Goal: Contribute content: Add original content to the website for others to see

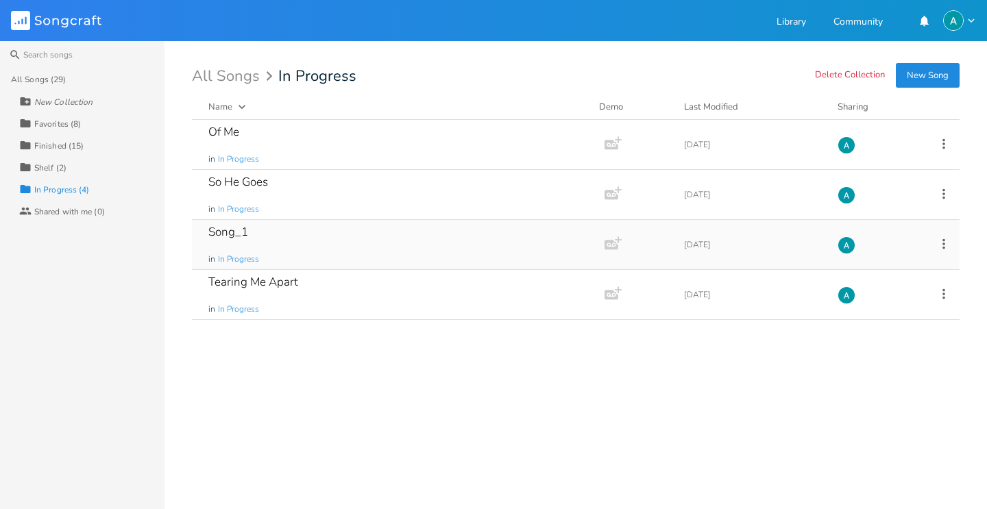
click at [288, 239] on div "Song_1 in In Progress" at bounding box center [395, 244] width 374 height 49
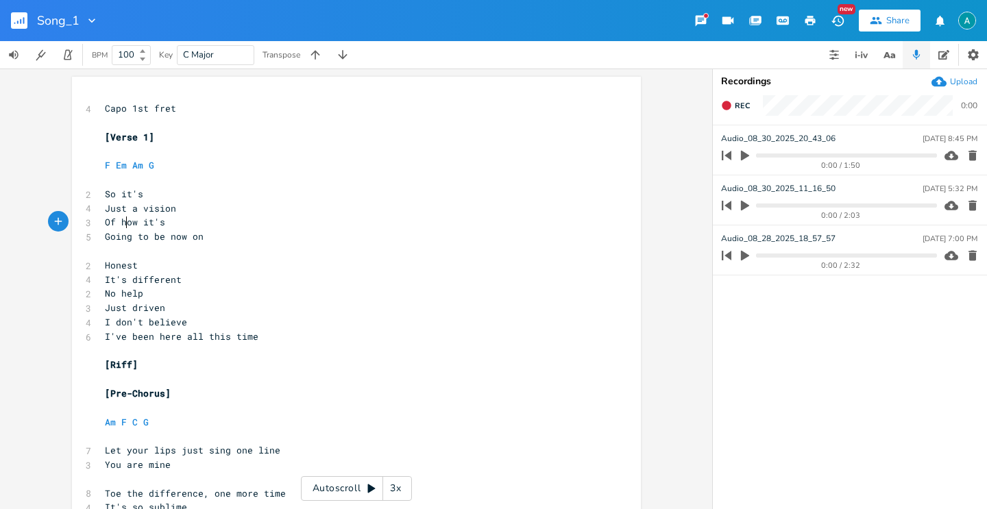
click at [122, 225] on span "Of how it's" at bounding box center [135, 222] width 60 height 12
type textarea "Of how it's"
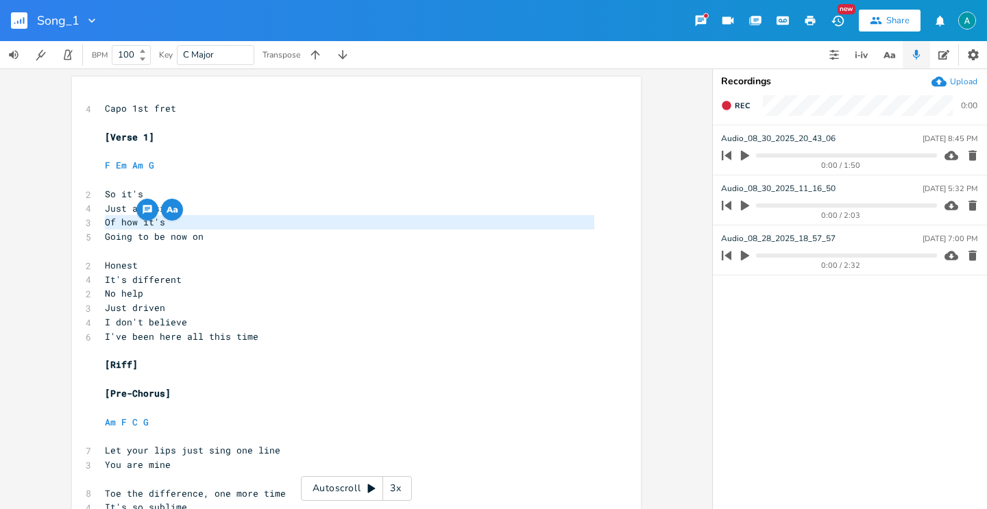
click at [122, 225] on span "Of how it's" at bounding box center [135, 222] width 60 height 12
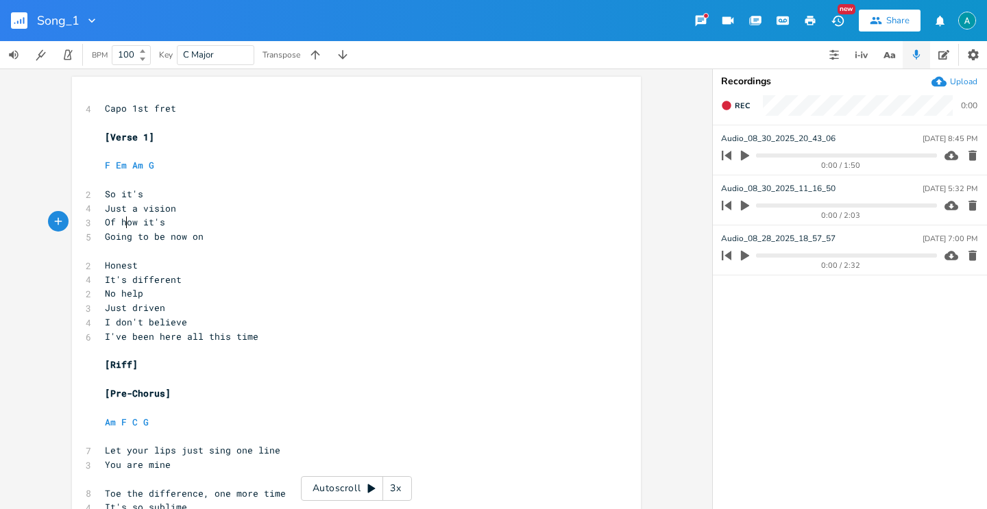
click at [122, 225] on span "Of how it's" at bounding box center [135, 222] width 60 height 12
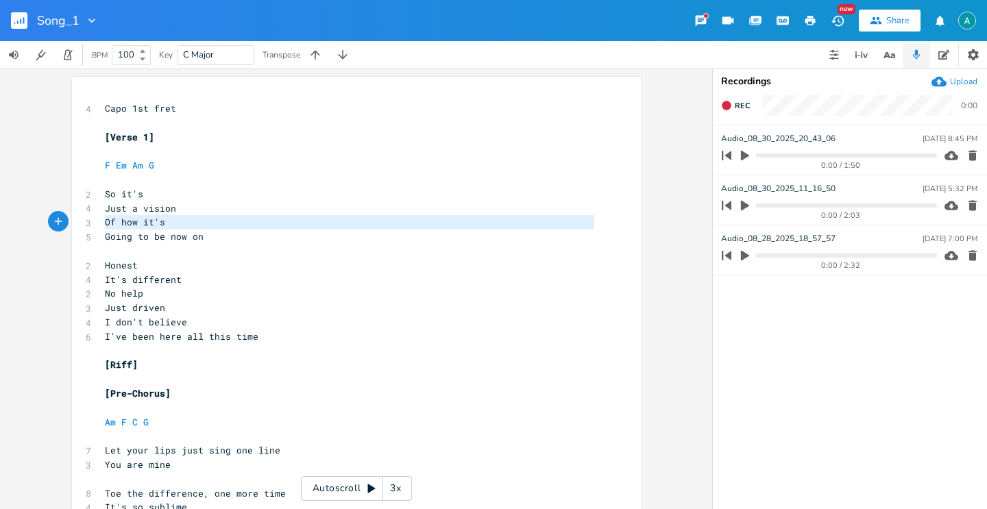
type textarea "Of how it's"
click at [122, 225] on span "Of how it's" at bounding box center [135, 222] width 60 height 12
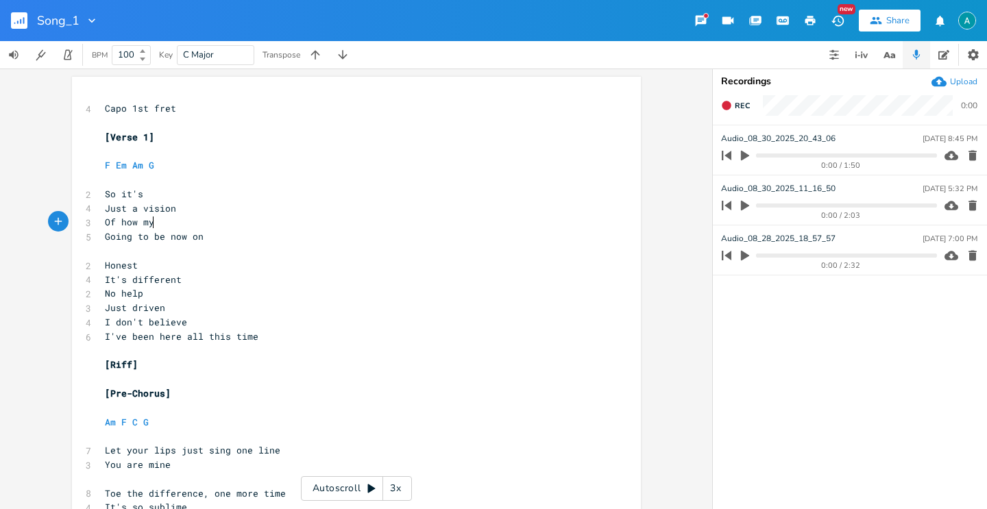
type textarea "my"
click at [174, 233] on span "Going to be now on" at bounding box center [154, 236] width 99 height 12
type textarea "Going to be now on"
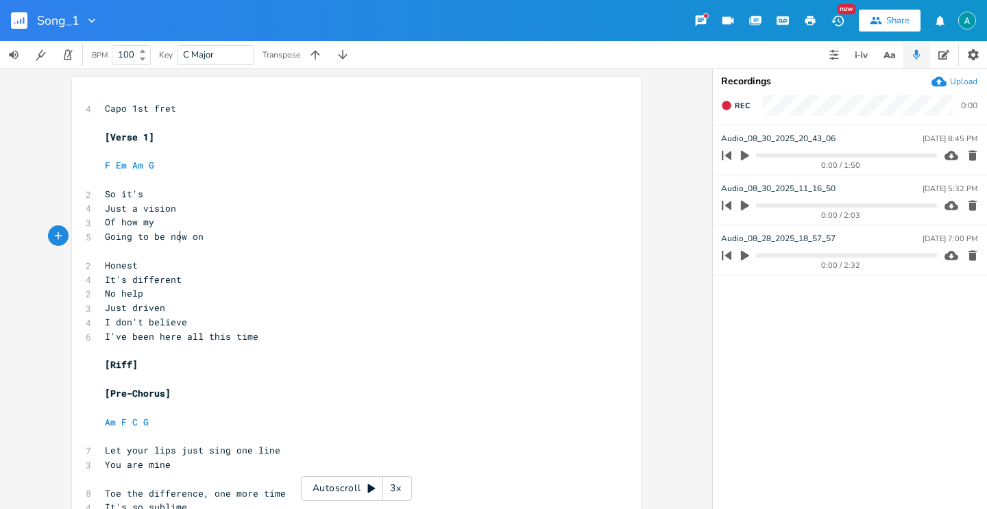
click at [174, 233] on span "Going to be now on" at bounding box center [154, 236] width 99 height 12
drag, startPoint x: 131, startPoint y: 208, endPoint x: 103, endPoint y: 205, distance: 28.2
click at [105, 205] on span "Just a vision" at bounding box center [140, 208] width 71 height 12
type textarea "A"
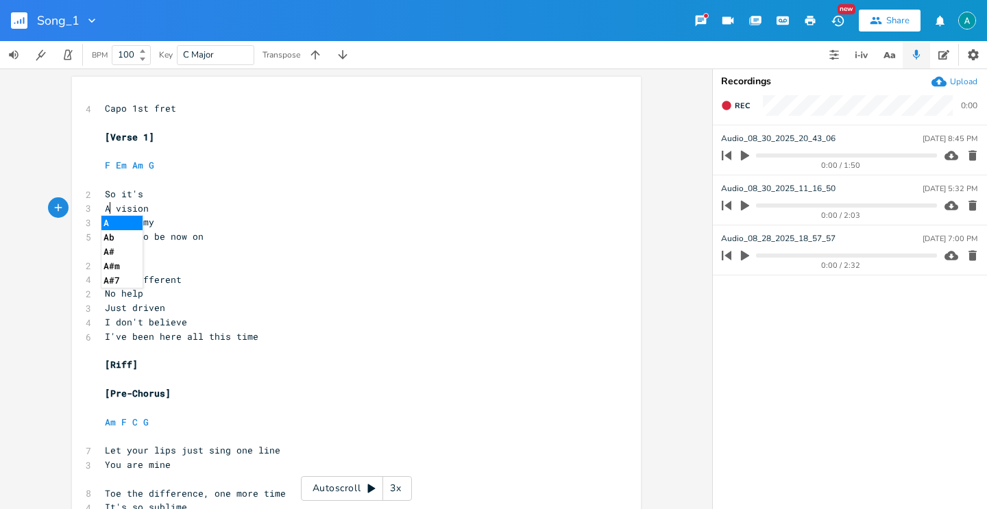
click at [309, 212] on pre "A vision" at bounding box center [349, 208] width 495 height 14
click at [123, 223] on span "Of how my" at bounding box center [129, 222] width 49 height 12
type textarea "#"
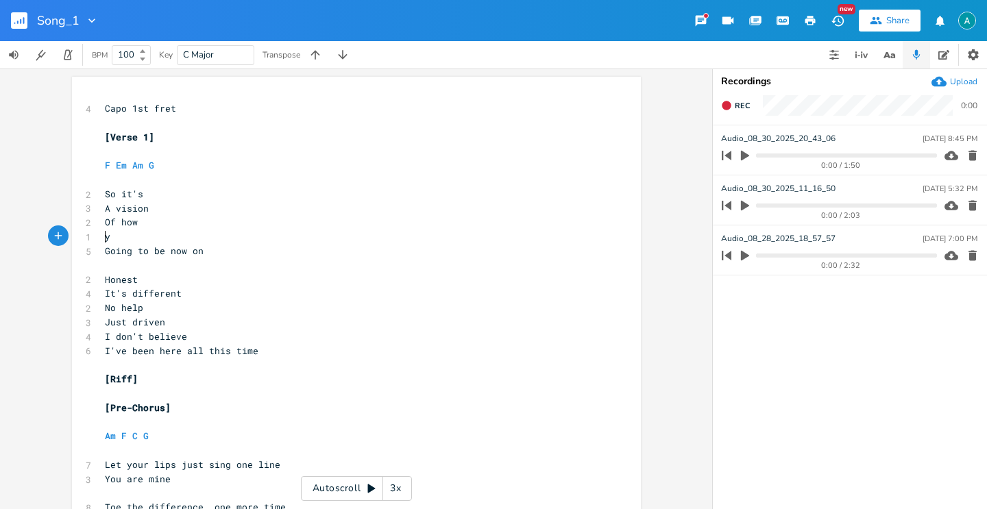
type textarea "M"
type textarea "life's"
type textarea "nna"
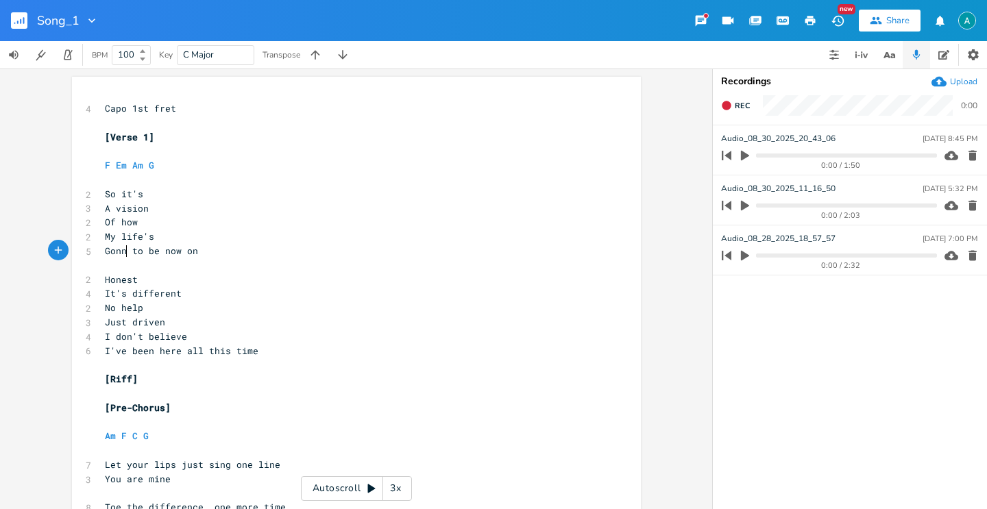
scroll to position [0, 14]
click at [135, 250] on span "Gonna to be now on" at bounding box center [154, 251] width 99 height 12
type textarea "Gonna to be now on"
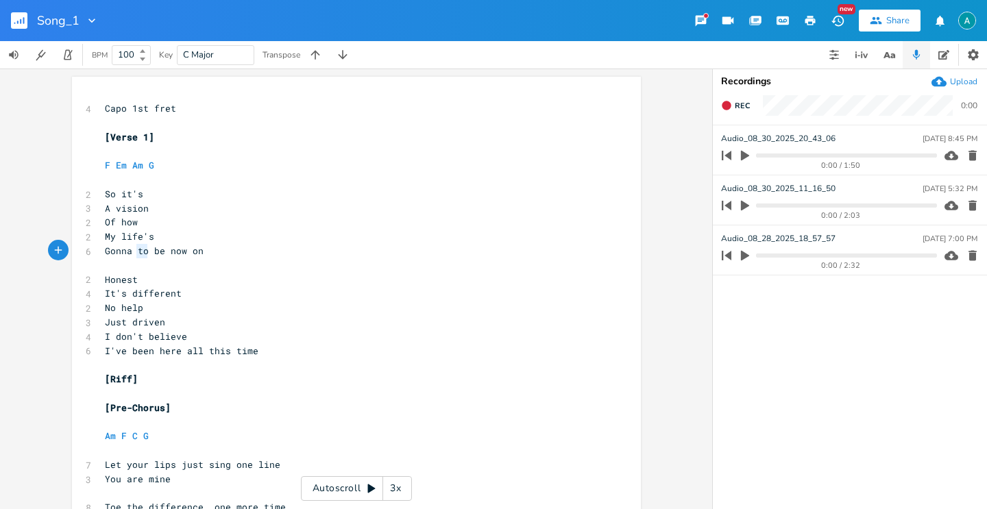
click at [135, 250] on span "Gonna to be now on" at bounding box center [154, 251] width 99 height 12
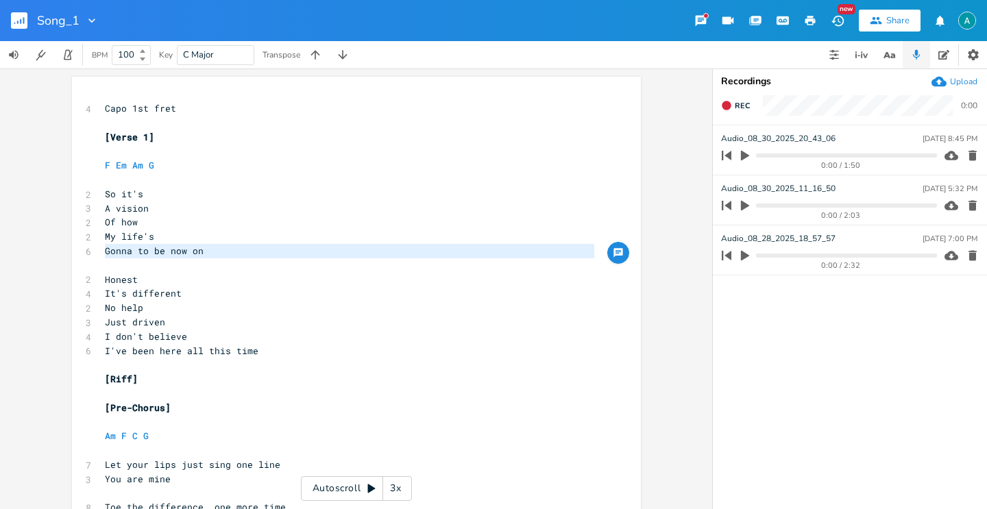
click at [135, 250] on span "Gonna to be now on" at bounding box center [154, 251] width 99 height 12
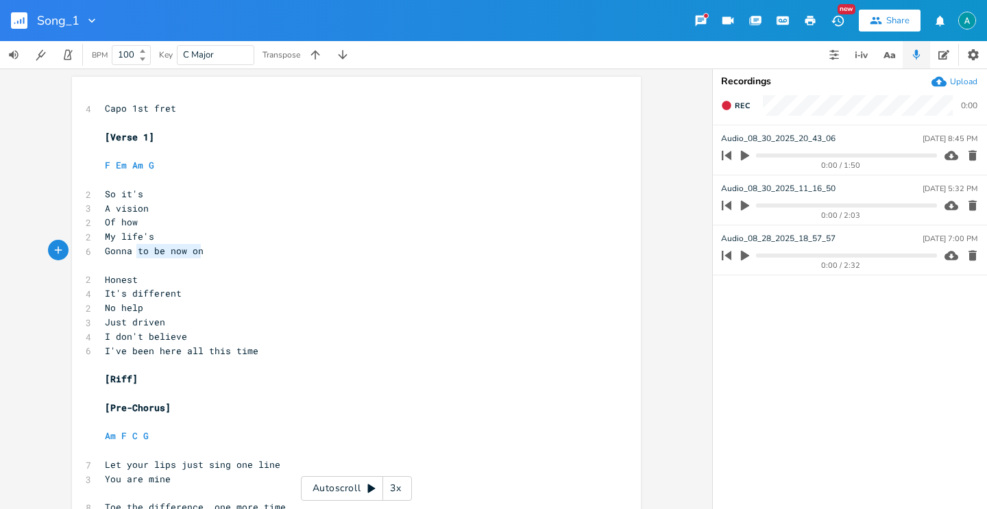
drag, startPoint x: 135, startPoint y: 250, endPoint x: 204, endPoint y: 254, distance: 69.3
click at [204, 254] on pre "Gonna to be now on" at bounding box center [349, 251] width 495 height 14
type textarea "be"
click at [144, 323] on span "Just driven" at bounding box center [135, 322] width 60 height 12
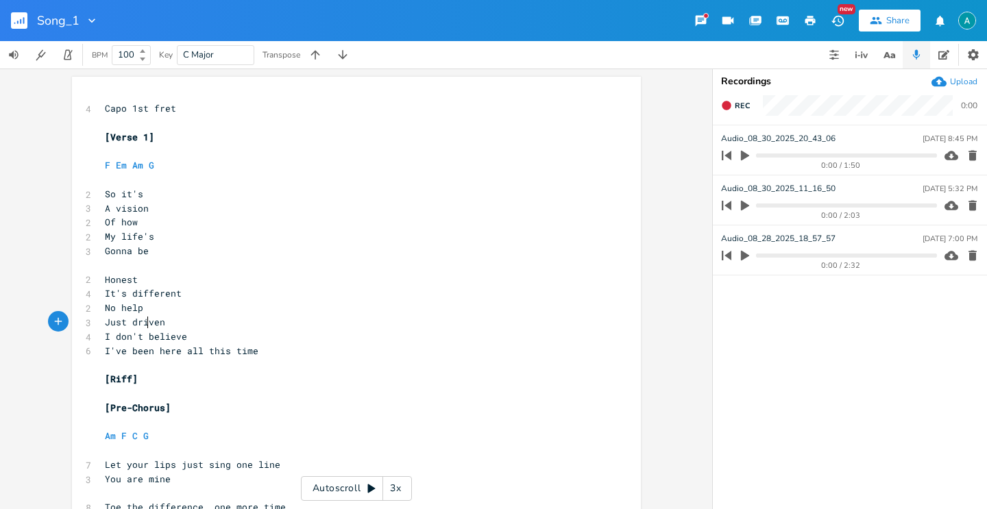
click at [144, 323] on span "Just driven" at bounding box center [135, 322] width 60 height 12
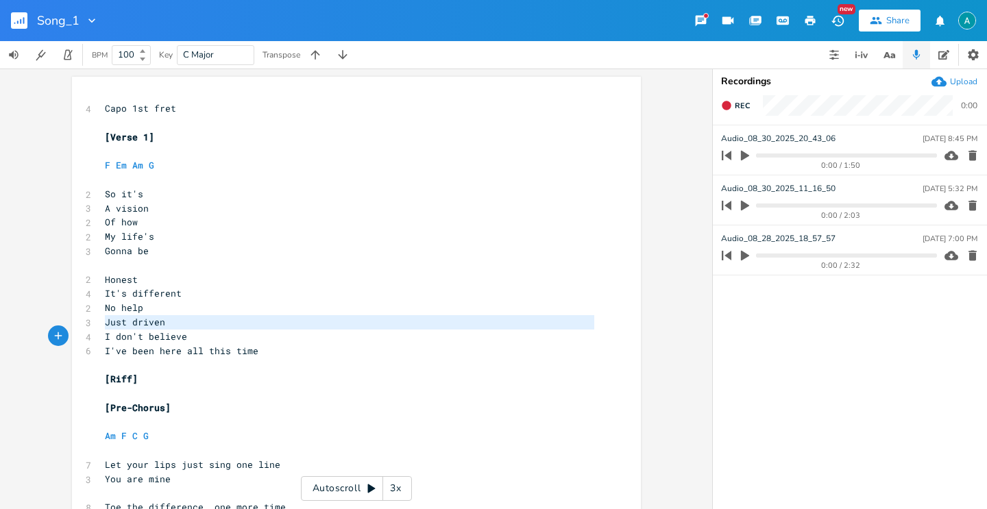
click at [144, 323] on span "Just driven" at bounding box center [135, 322] width 60 height 12
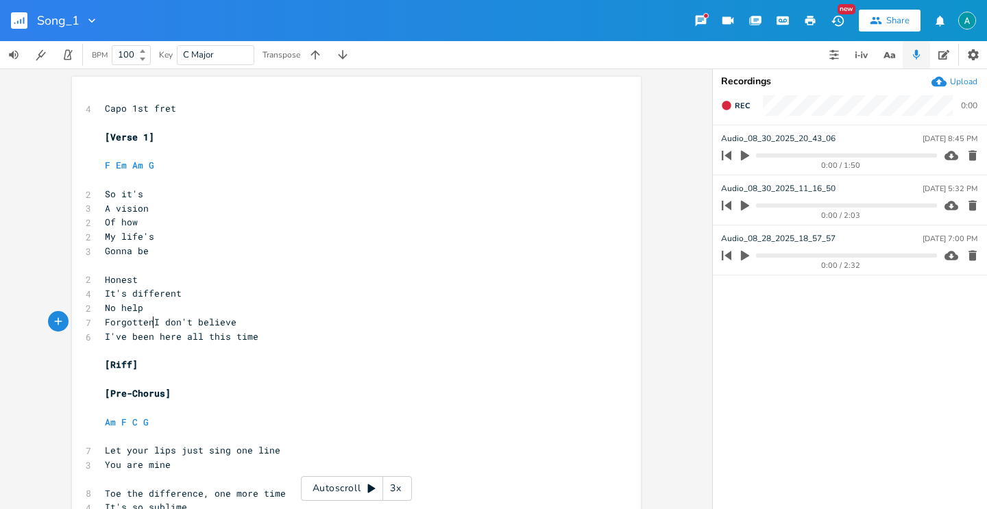
type textarea "Forgotten ´"
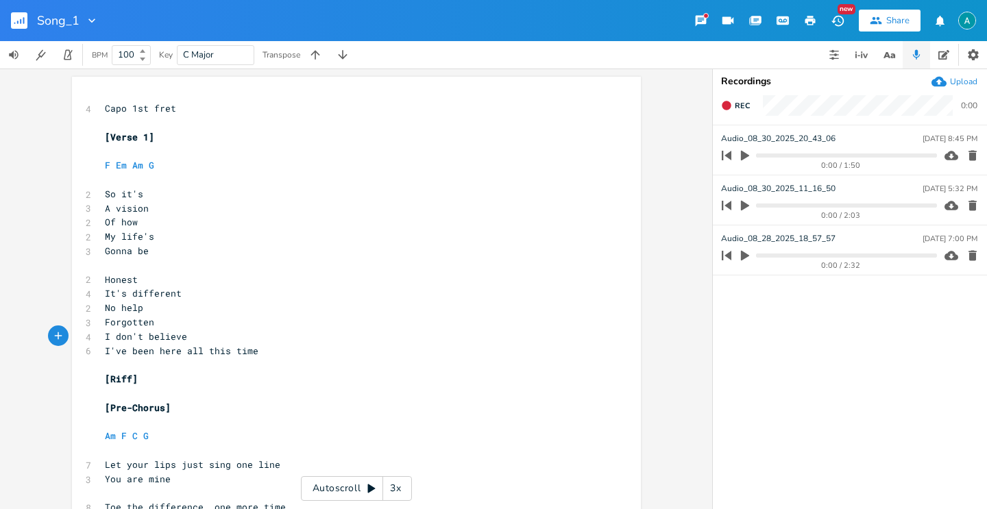
click at [140, 357] on pre "I've been here all this time" at bounding box center [349, 351] width 495 height 14
click at [145, 354] on span "I've been here all this time" at bounding box center [181, 351] width 153 height 12
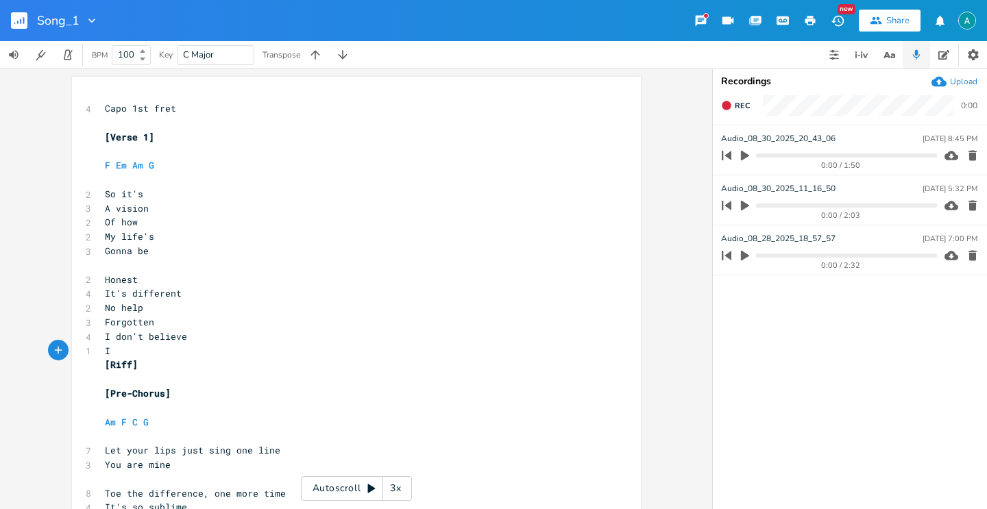
type textarea "I#"
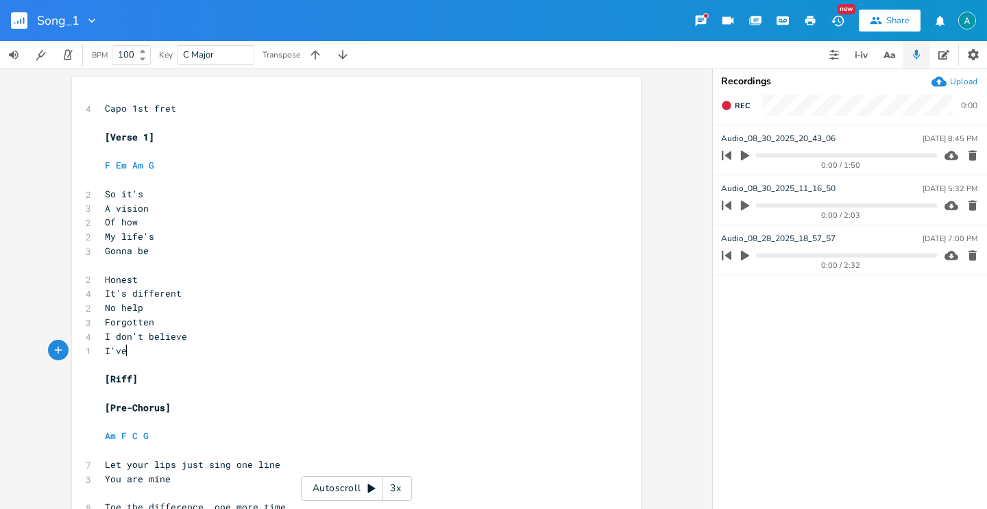
type textarea "'ve"
type textarea "'ll get any help this time"
click at [102, 214] on pre "A vision" at bounding box center [349, 208] width 495 height 14
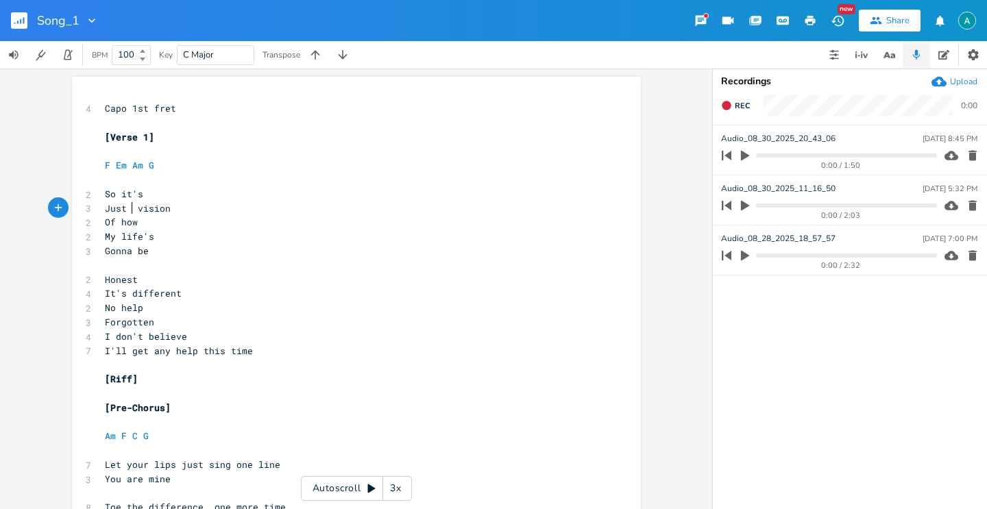
type textarea "Just a"
type textarea "a"
click at [310, 239] on pre "My life's" at bounding box center [349, 237] width 495 height 14
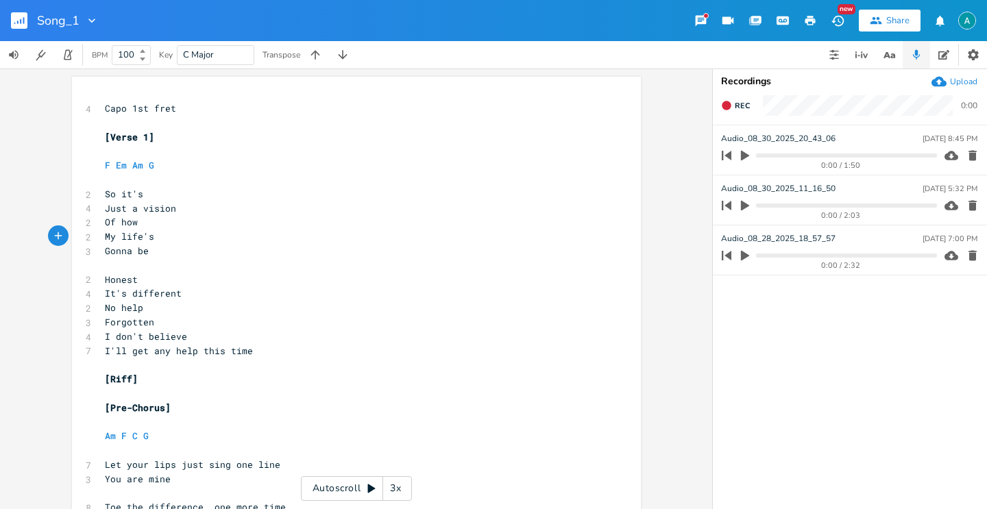
click at [189, 259] on pre "​" at bounding box center [349, 265] width 495 height 14
drag, startPoint x: 189, startPoint y: 259, endPoint x: 177, endPoint y: 253, distance: 13.2
click at [188, 259] on pre "​" at bounding box center [349, 265] width 495 height 14
click at [177, 253] on pre "Gonna be" at bounding box center [349, 251] width 495 height 14
type textarea "from nowon"
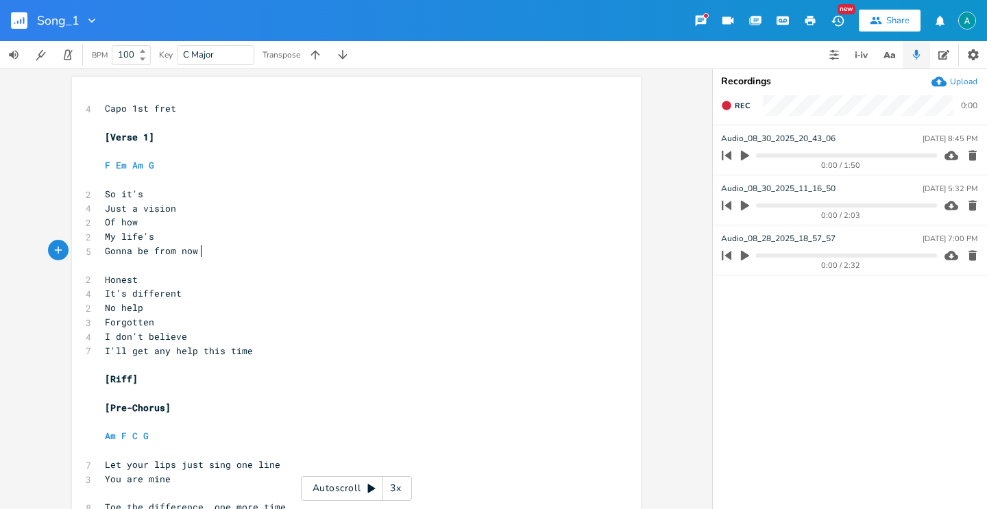
scroll to position [0, 14]
type textarea "on"
click at [145, 222] on pre "Of how" at bounding box center [349, 222] width 495 height 14
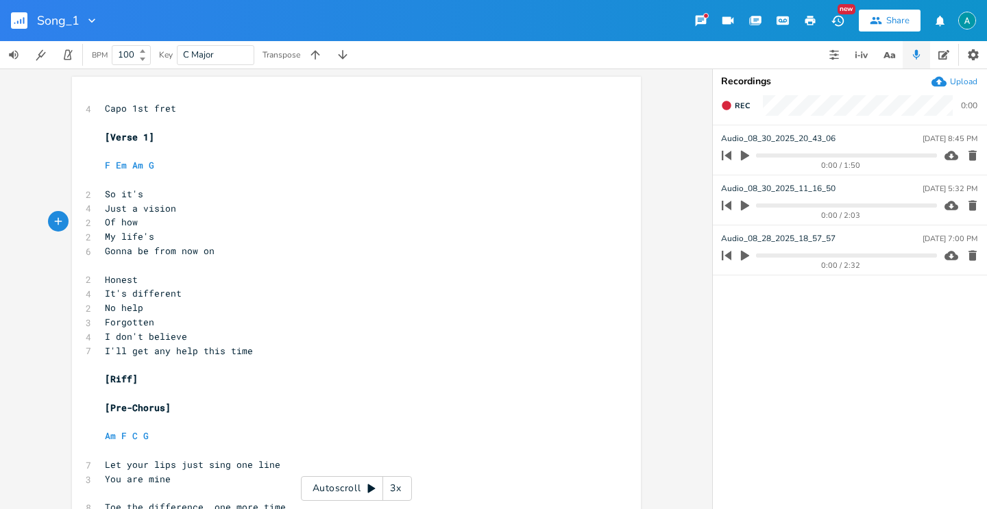
click at [158, 247] on span "Gonna be from now on" at bounding box center [160, 251] width 110 height 12
type textarea "from"
click at [158, 247] on span "Gonna be from now on" at bounding box center [160, 251] width 110 height 12
click at [132, 208] on span "Just a vision" at bounding box center [140, 208] width 71 height 12
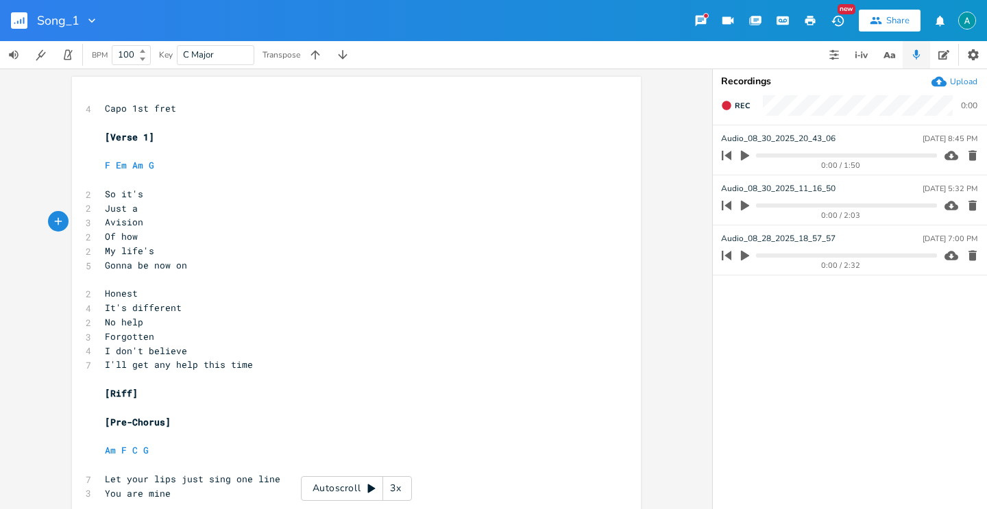
type textarea "A"
click at [124, 337] on span "Forgotten" at bounding box center [129, 336] width 49 height 12
type textarea "Forgotten"
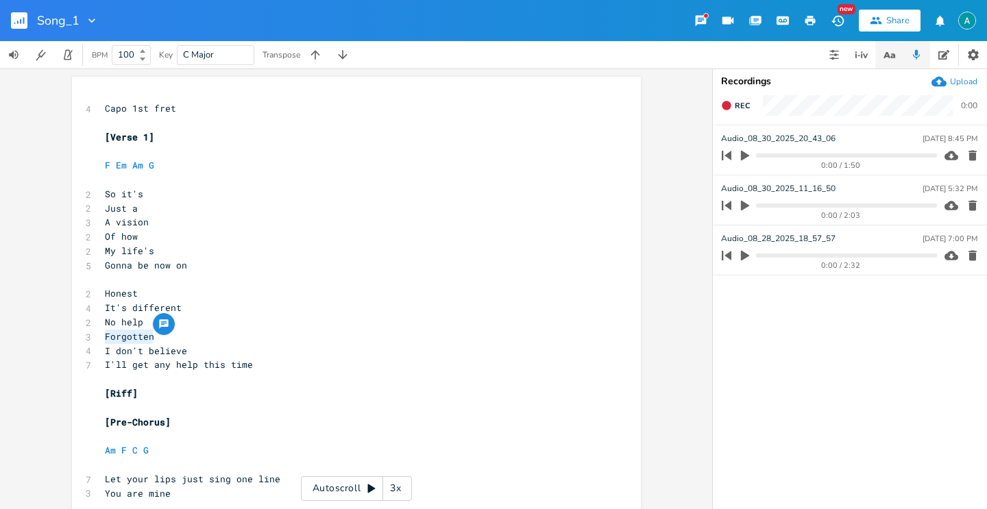
click at [887, 57] on icon "button" at bounding box center [886, 55] width 7 height 6
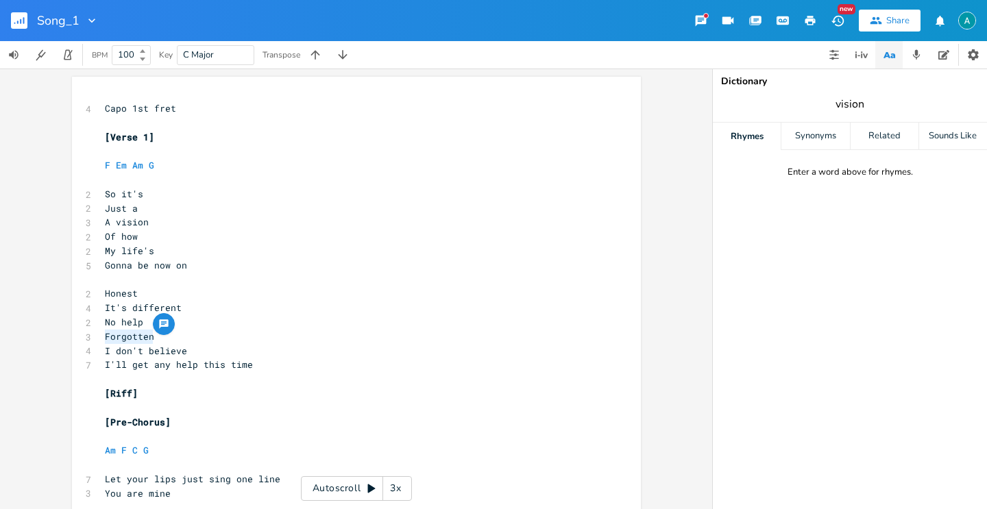
type input "vision"
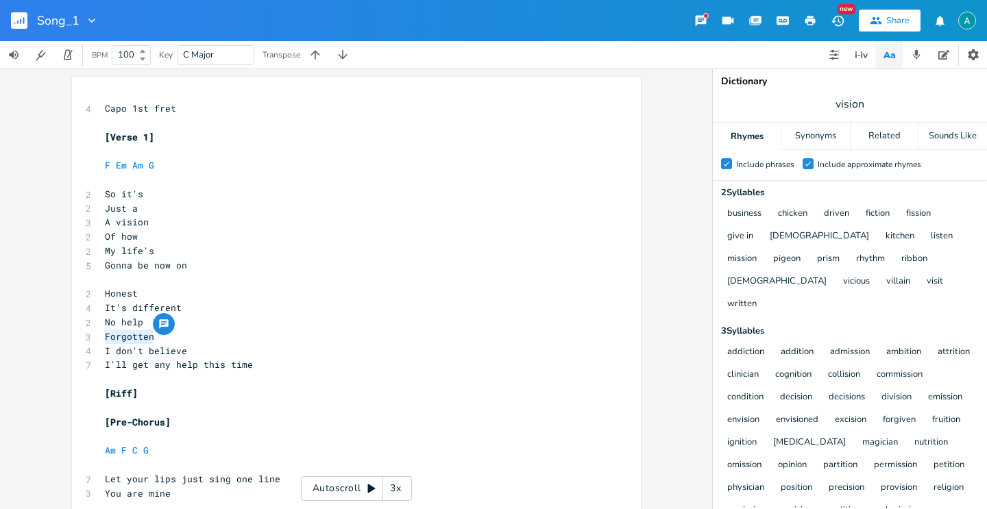
click at [195, 343] on pre "Forgotten" at bounding box center [349, 337] width 495 height 14
click at [193, 342] on pre "Forgotten" at bounding box center [349, 337] width 495 height 14
type textarea "Driven"
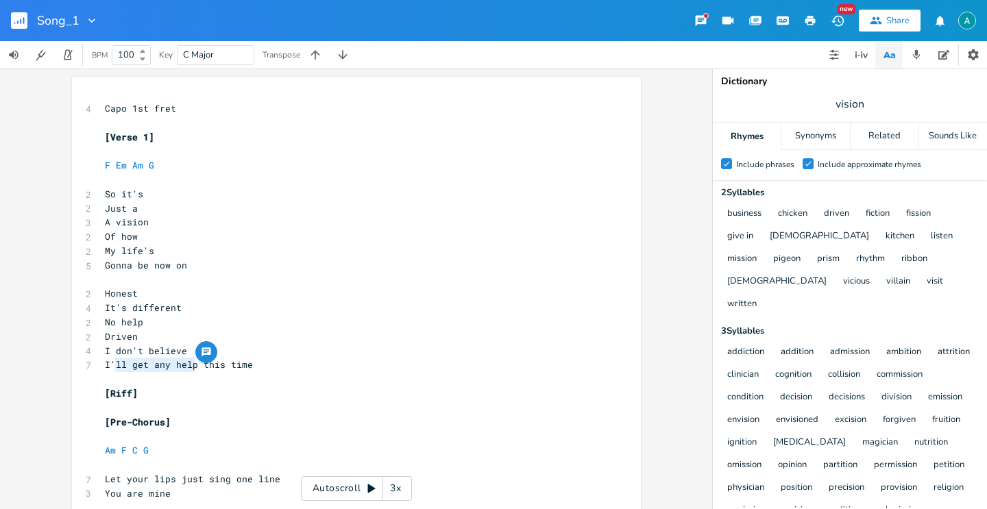
drag, startPoint x: 190, startPoint y: 365, endPoint x: 111, endPoint y: 364, distance: 79.5
click at [111, 364] on span "I'll get any help this time" at bounding box center [179, 364] width 148 height 12
type textarea "ve been here"
type textarea "all"
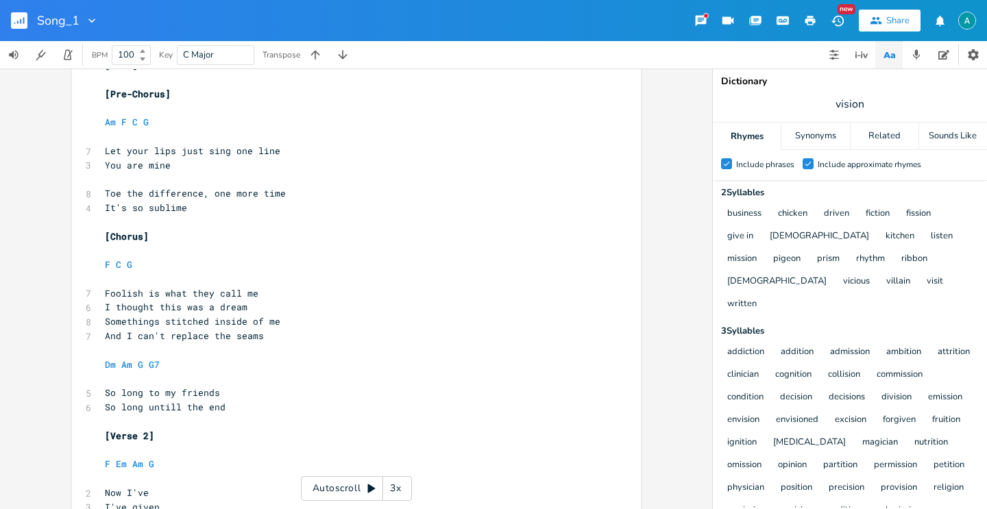
scroll to position [328, 0]
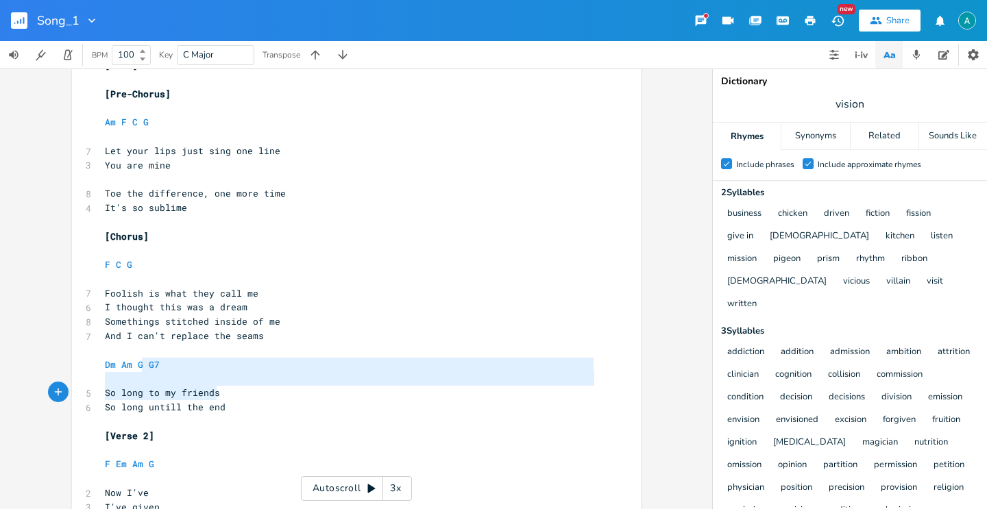
type textarea "G7 So long to my friends So long untill the end"
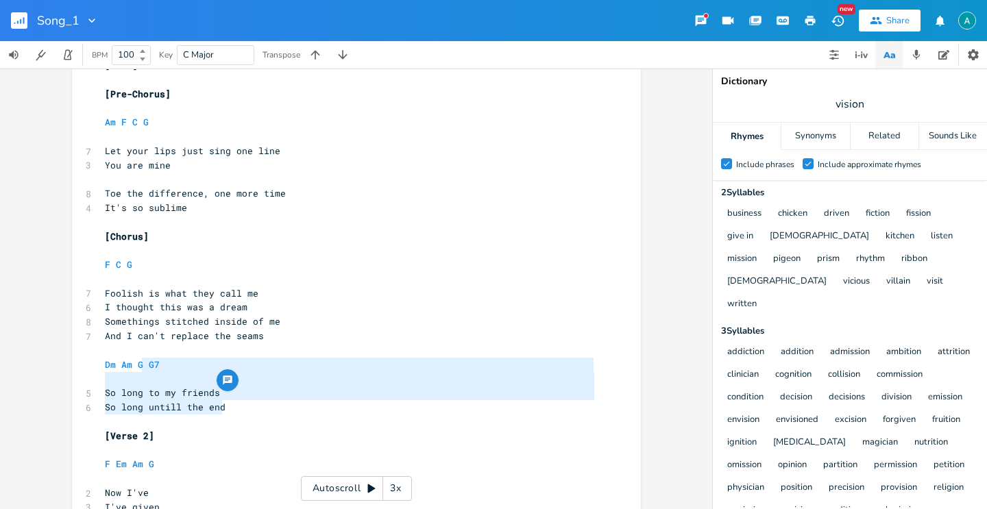
drag, startPoint x: 140, startPoint y: 358, endPoint x: 221, endPoint y: 408, distance: 95.7
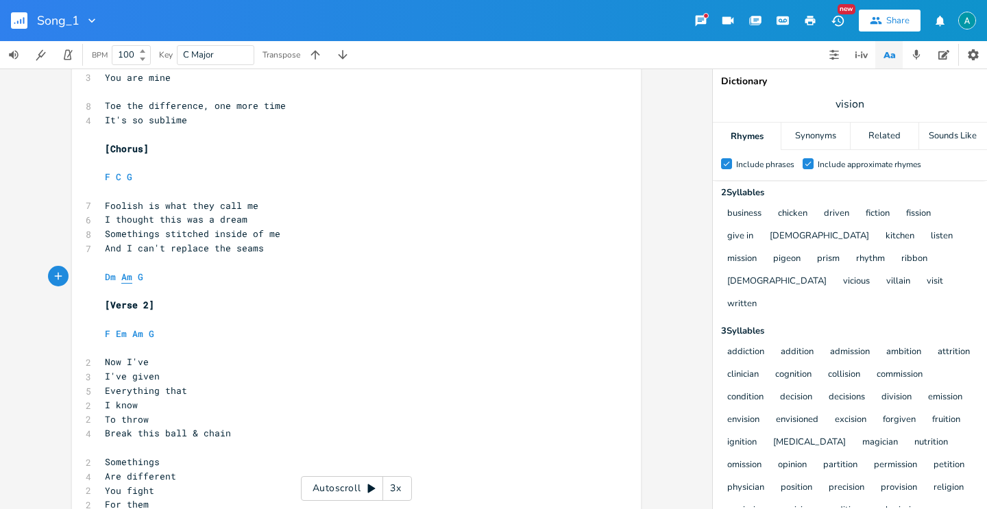
scroll to position [421, 0]
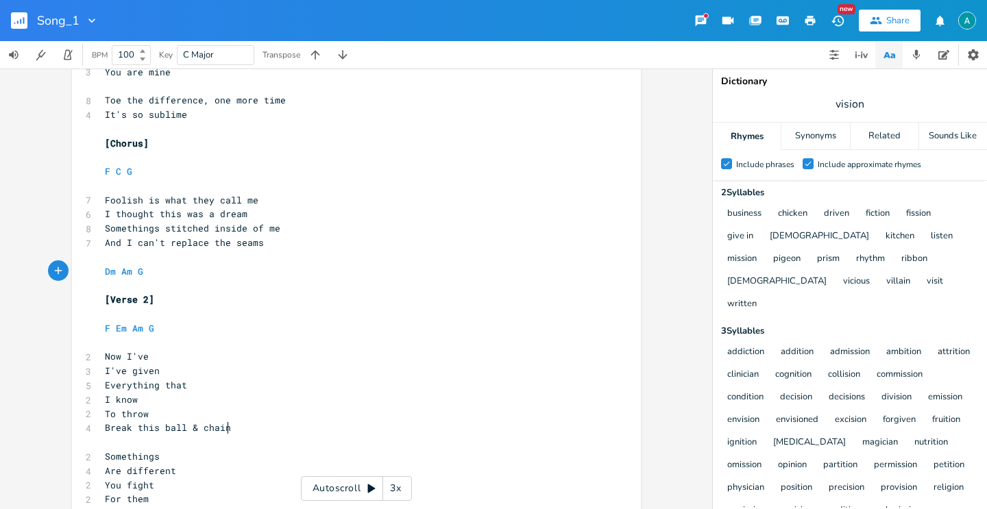
click at [225, 425] on pre "Break this ball & chain" at bounding box center [349, 428] width 495 height 14
type textarea "Sold everything"
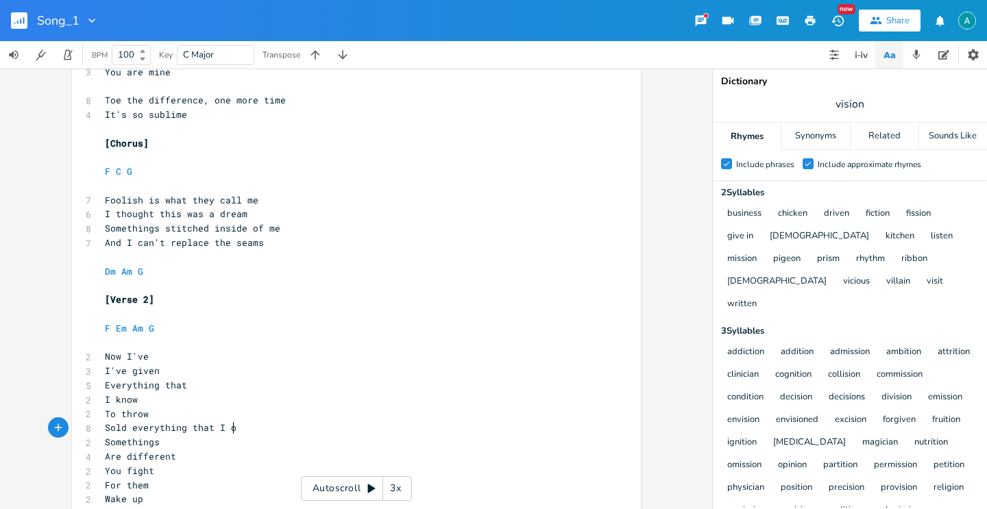
type textarea "rything that I own"
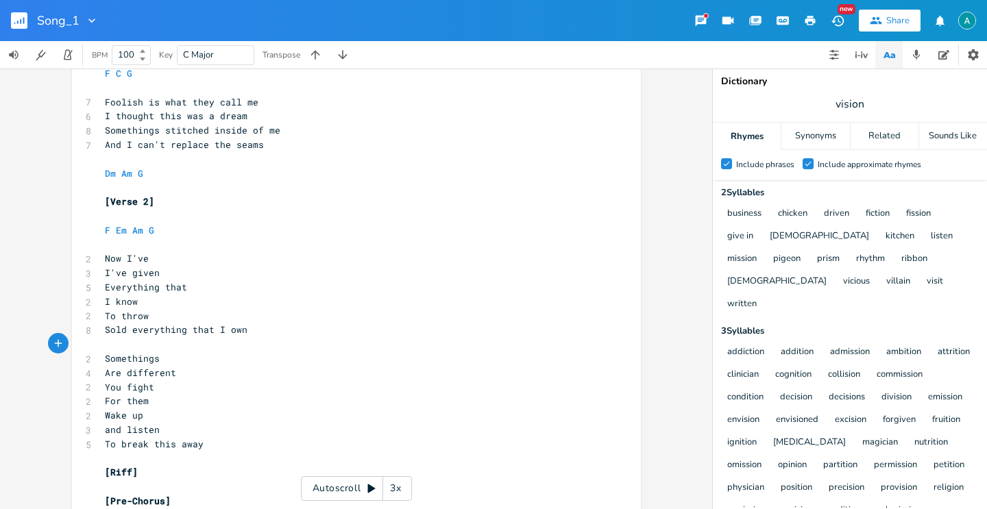
scroll to position [533, 0]
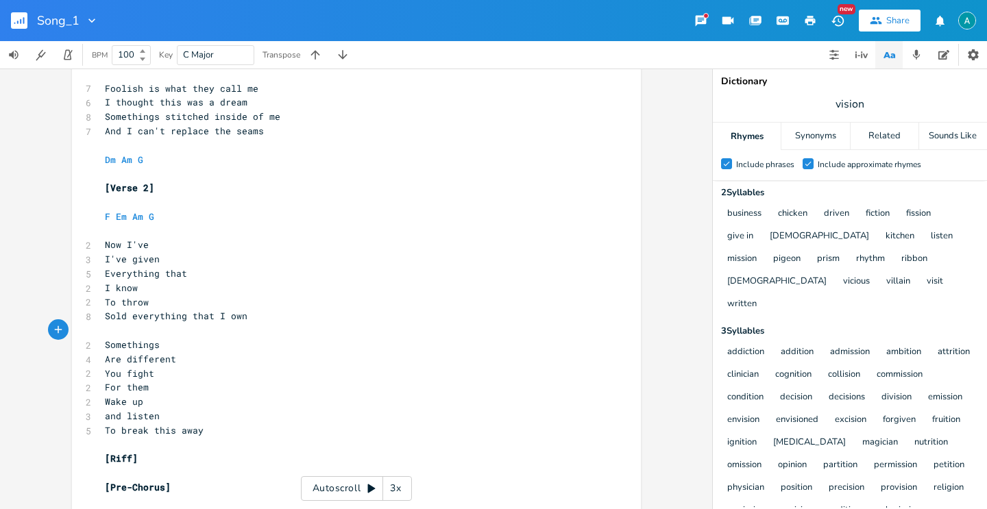
click at [102, 399] on pre "Wake up" at bounding box center [349, 402] width 495 height 14
type textarea "Yu"
type textarea "ou"
type textarea "w"
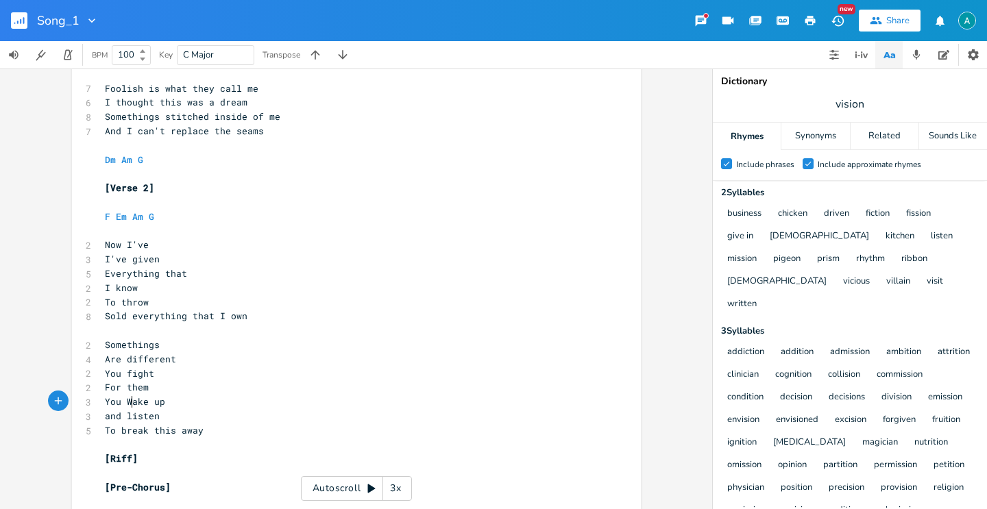
scroll to position [0, 7]
type textarea "wa"
type textarea "You"
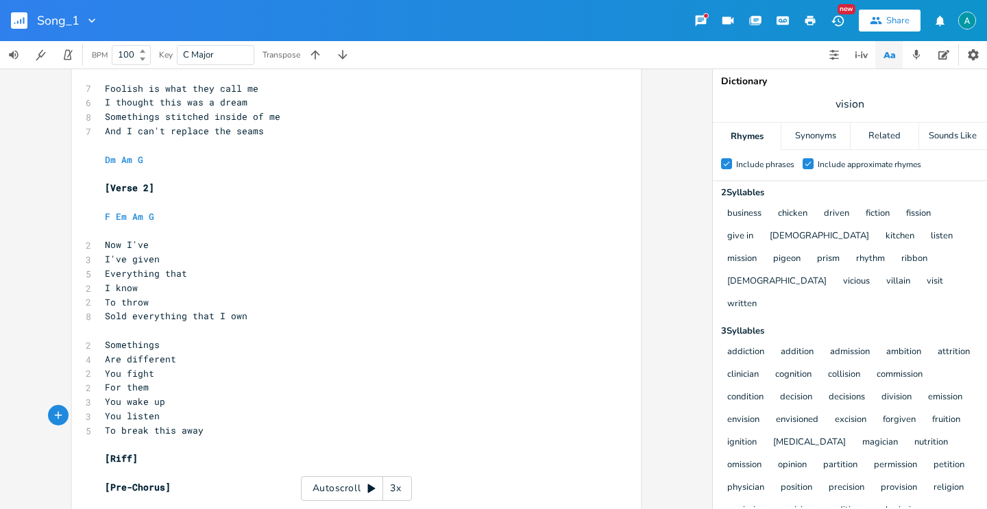
click at [209, 428] on pre "To break this away" at bounding box center [349, 430] width 495 height 14
type textarea "away"
click at [209, 428] on div "button" at bounding box center [212, 418] width 22 height 22
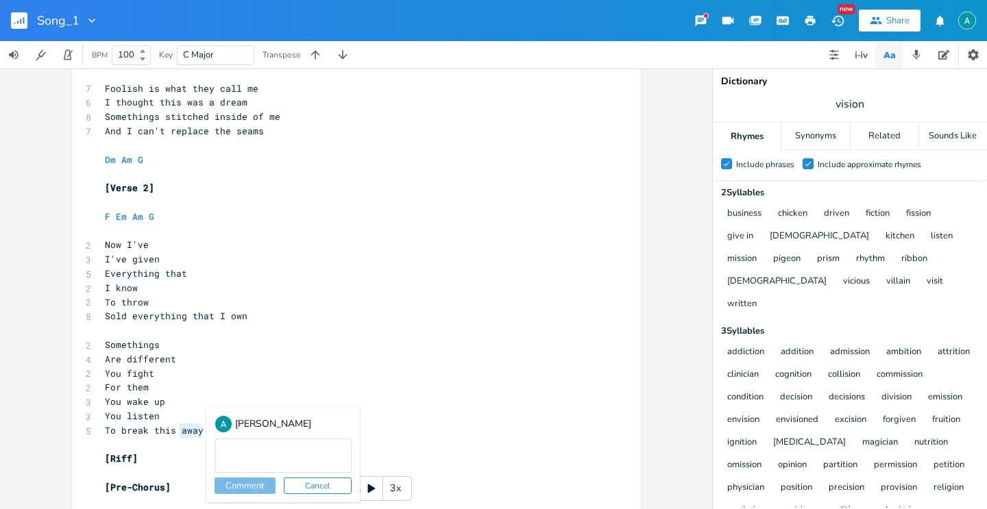
click at [209, 428] on div "[PERSON_NAME] Comment Cancel" at bounding box center [282, 454] width 153 height 95
click at [312, 486] on button "Cancel" at bounding box center [318, 486] width 68 height 16
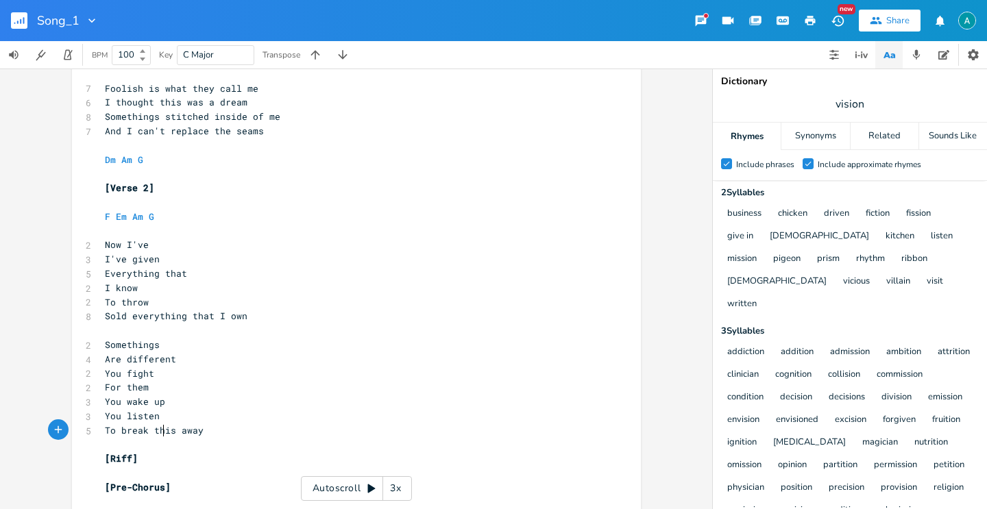
click at [160, 428] on span "To break this away" at bounding box center [154, 430] width 99 height 12
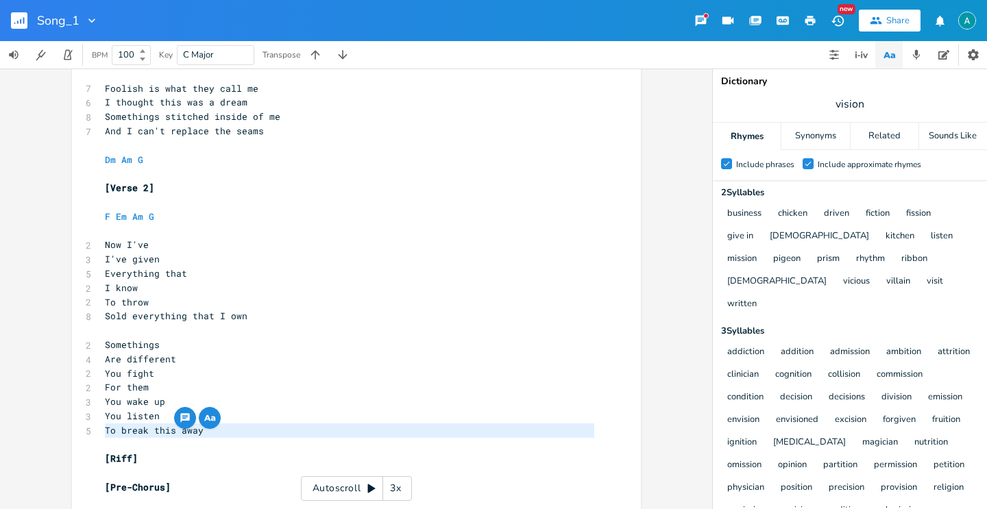
click at [160, 428] on span "To break this away" at bounding box center [154, 430] width 99 height 12
type textarea "I"
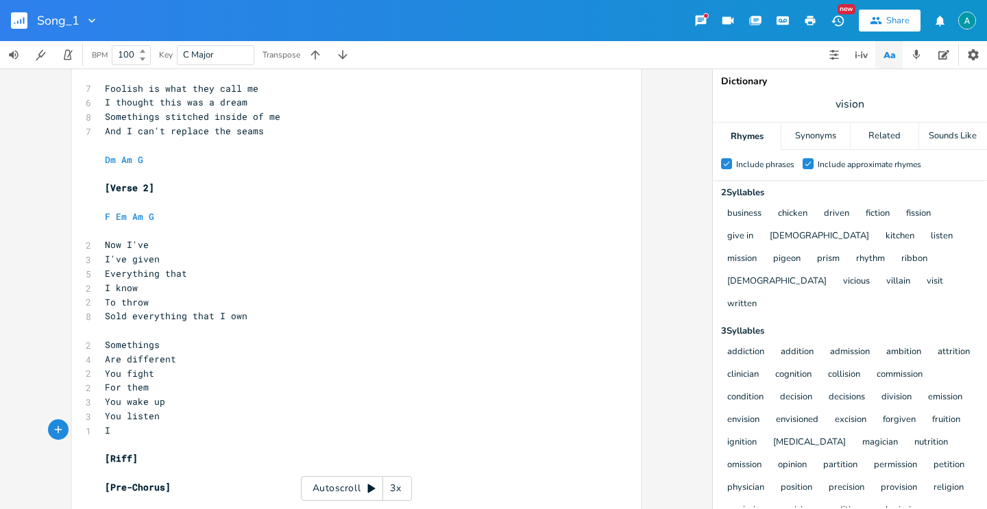
type textarea "'"
type textarea "dont't wanna"
type textarea "give"
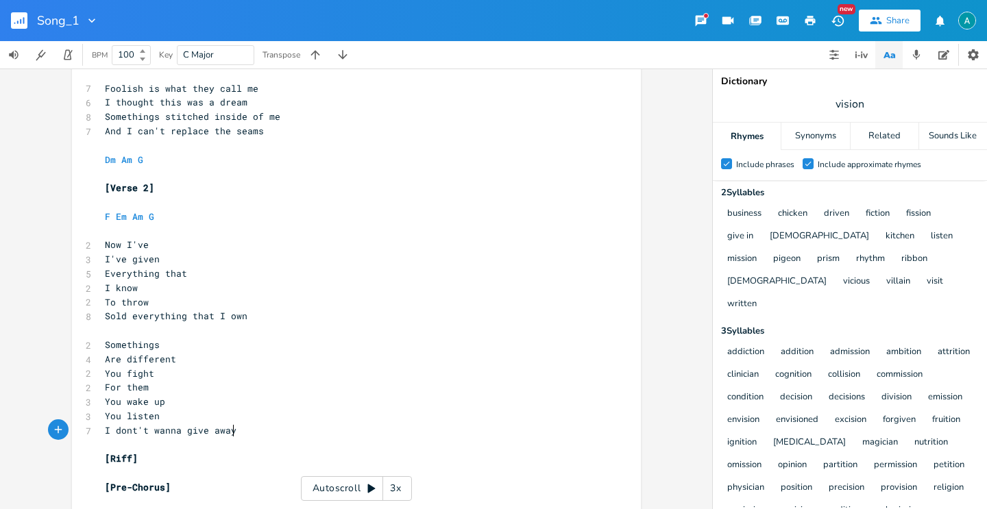
type textarea "give away"
type textarea "wanna fade away"
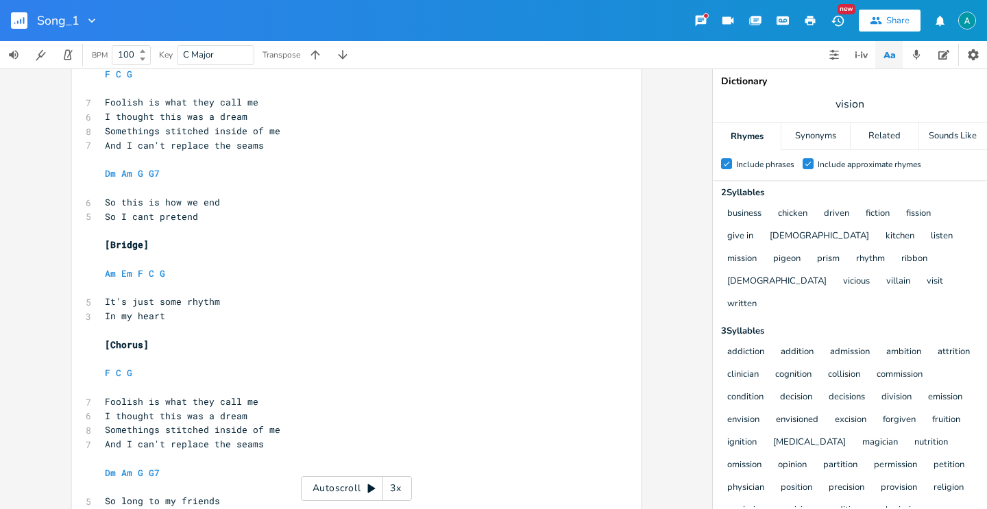
scroll to position [1159, 0]
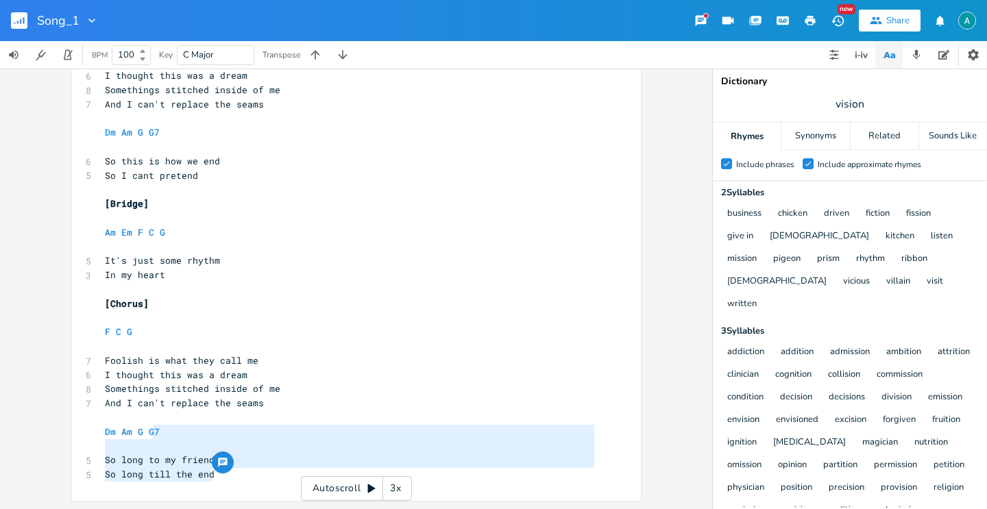
type textarea "G7 So long to my friends So long till the end"
drag, startPoint x: 254, startPoint y: 485, endPoint x: 141, endPoint y: 432, distance: 124.1
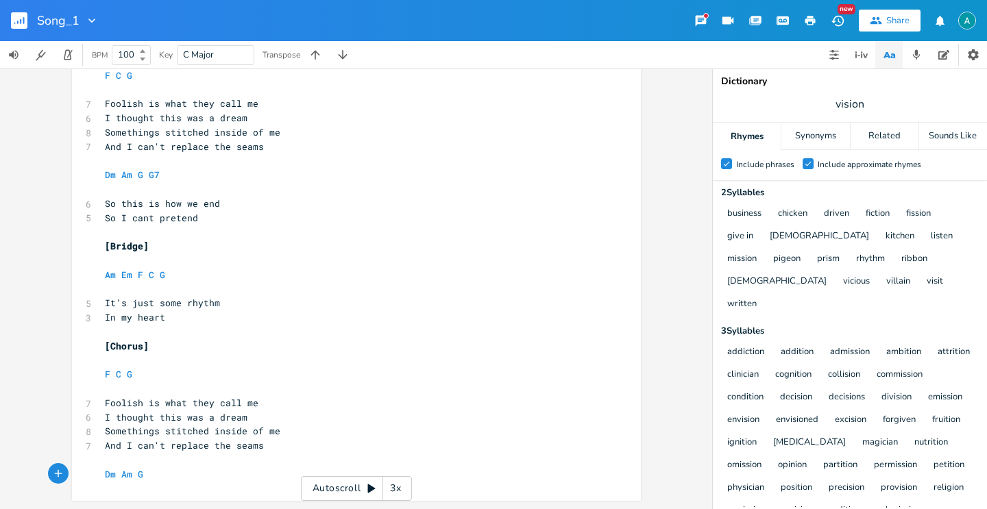
scroll to position [1089, 0]
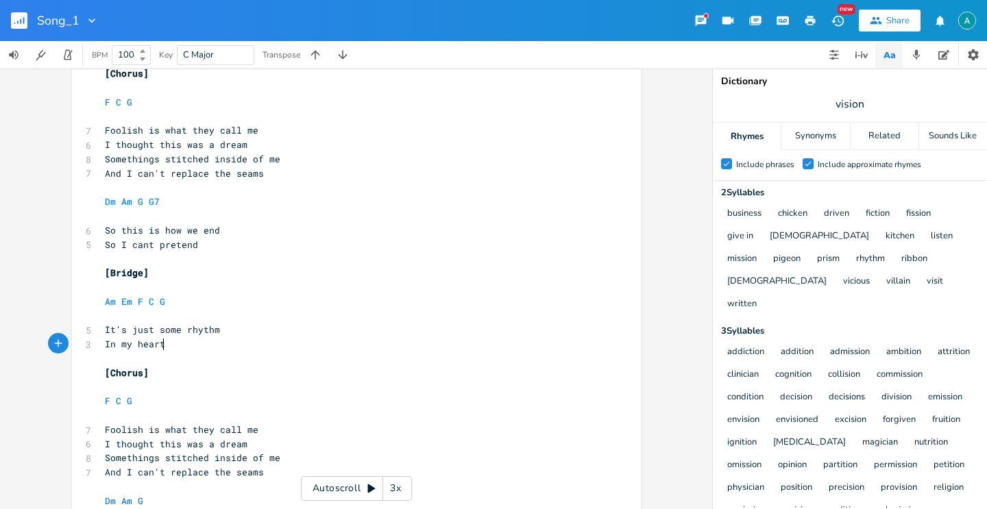
click at [304, 342] on pre "In my heart" at bounding box center [349, 344] width 495 height 14
type textarea "Dm Am G G7 So this is how we end So I cant pretend"
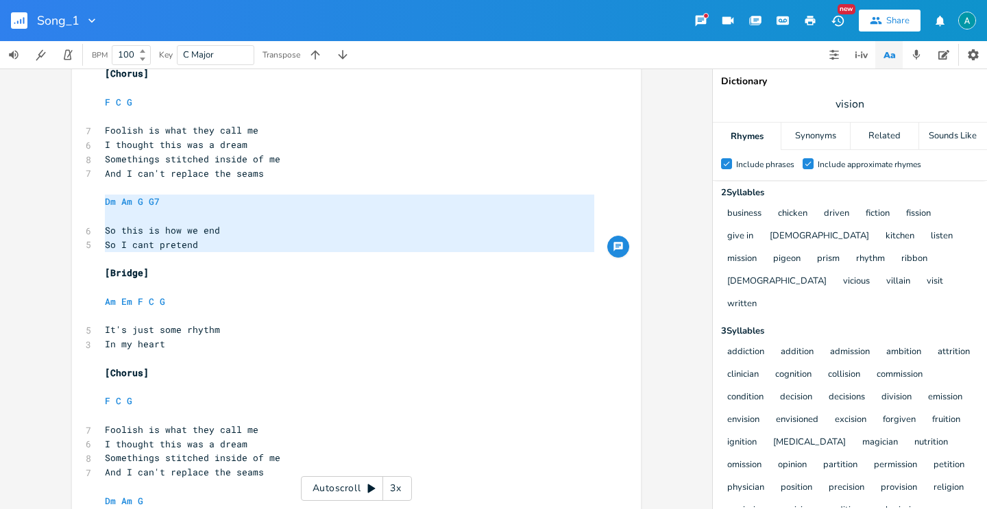
drag, startPoint x: 241, startPoint y: 258, endPoint x: 24, endPoint y: 182, distance: 229.9
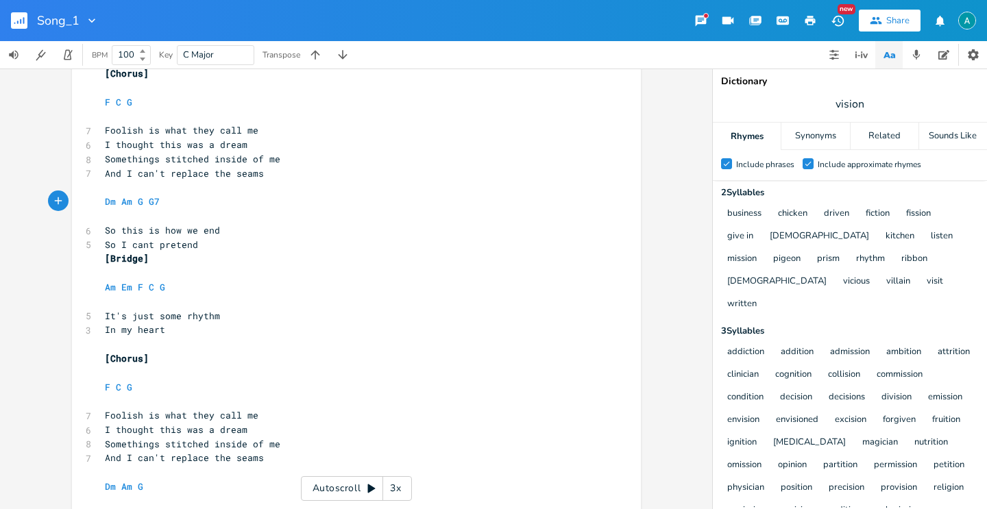
type textarea "Dm Am G G7 So this is how we end So I cant pretend [Bridge]"
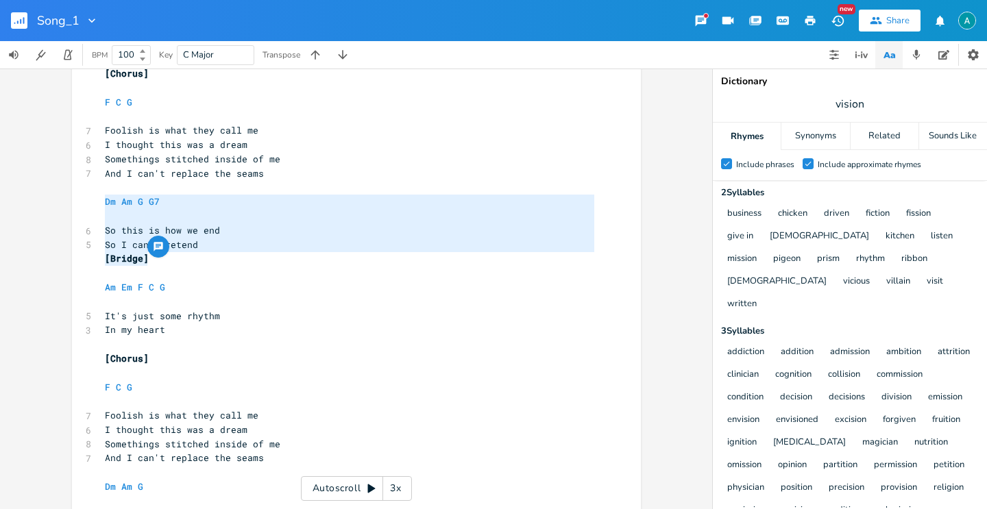
drag, startPoint x: 241, startPoint y: 253, endPoint x: 65, endPoint y: 204, distance: 182.2
click at [234, 261] on pre "[Bridge]" at bounding box center [349, 258] width 495 height 14
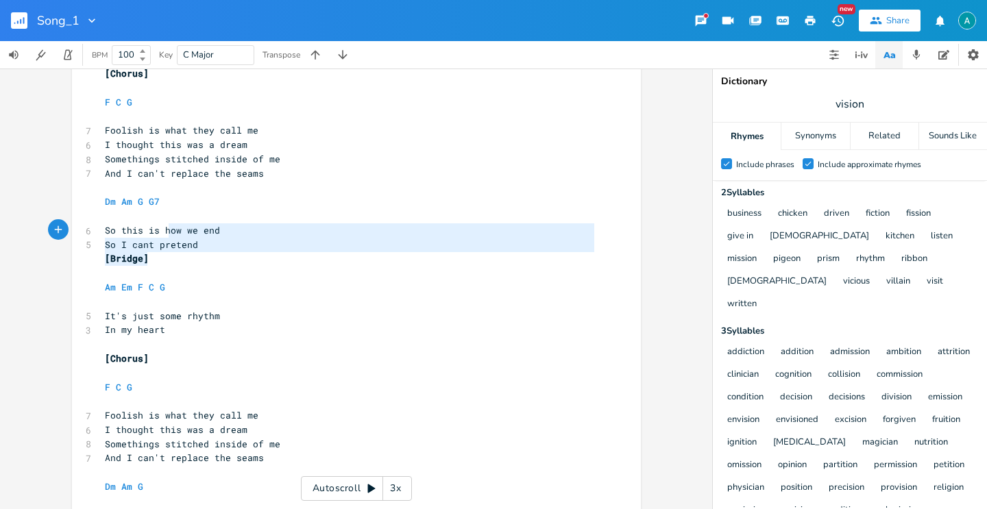
drag, startPoint x: 209, startPoint y: 247, endPoint x: 108, endPoint y: 223, distance: 103.5
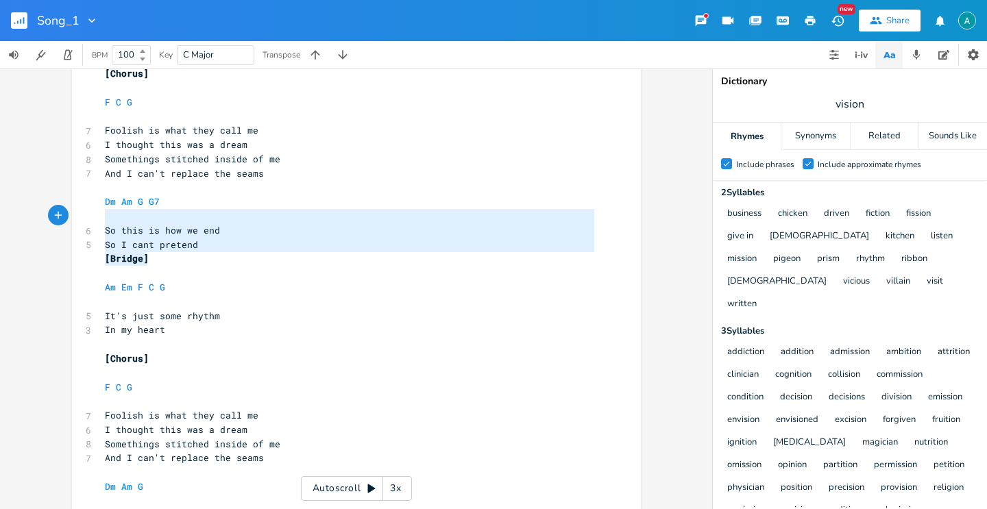
type textarea "So this is how we end So I cant pretend [Bridge]"
click at [143, 229] on span "So this is how we end" at bounding box center [162, 230] width 115 height 12
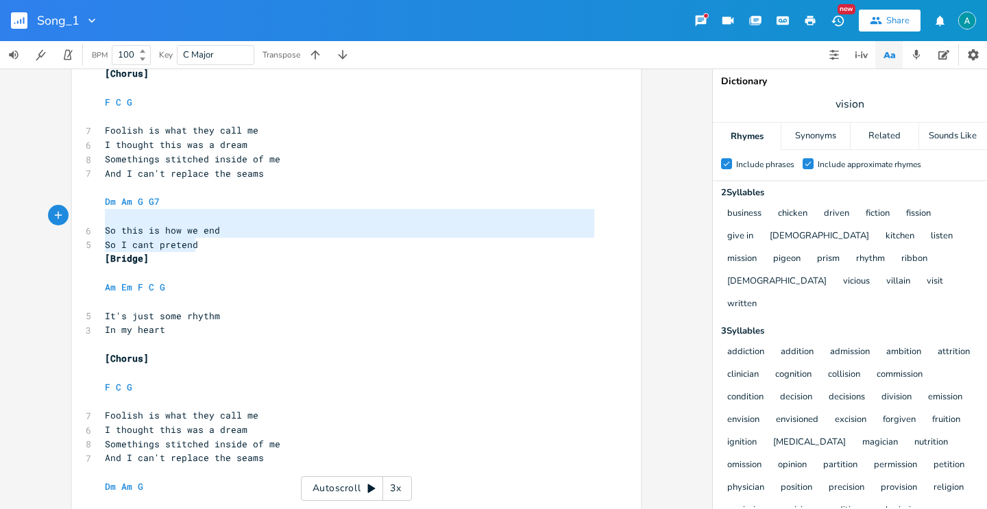
type textarea "Dm Am G G7 So this is how we end So I cant pretend"
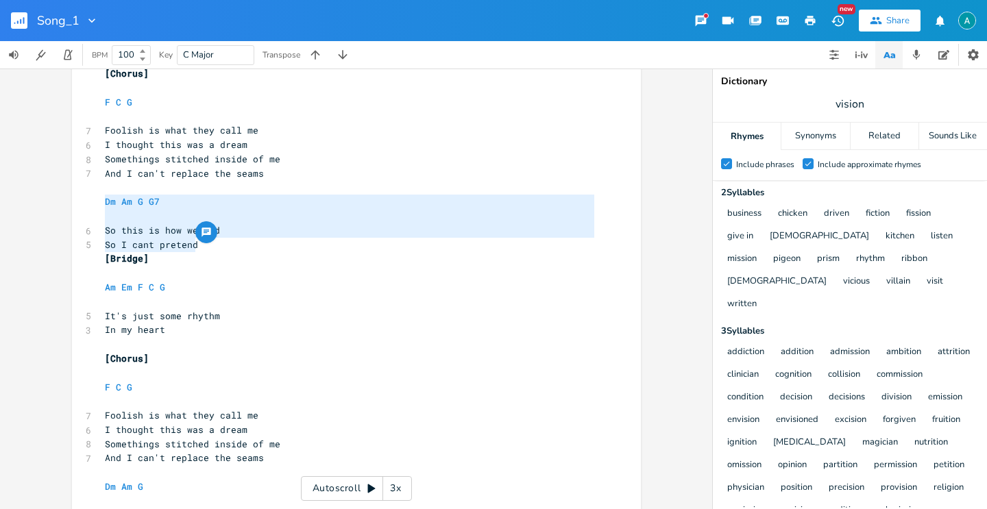
drag, startPoint x: 206, startPoint y: 241, endPoint x: 99, endPoint y: 207, distance: 112.2
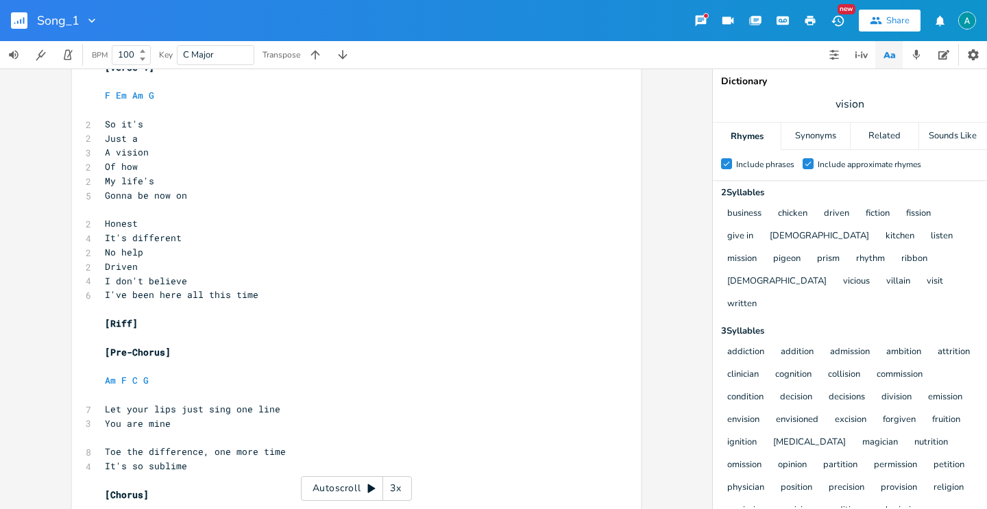
scroll to position [0, 0]
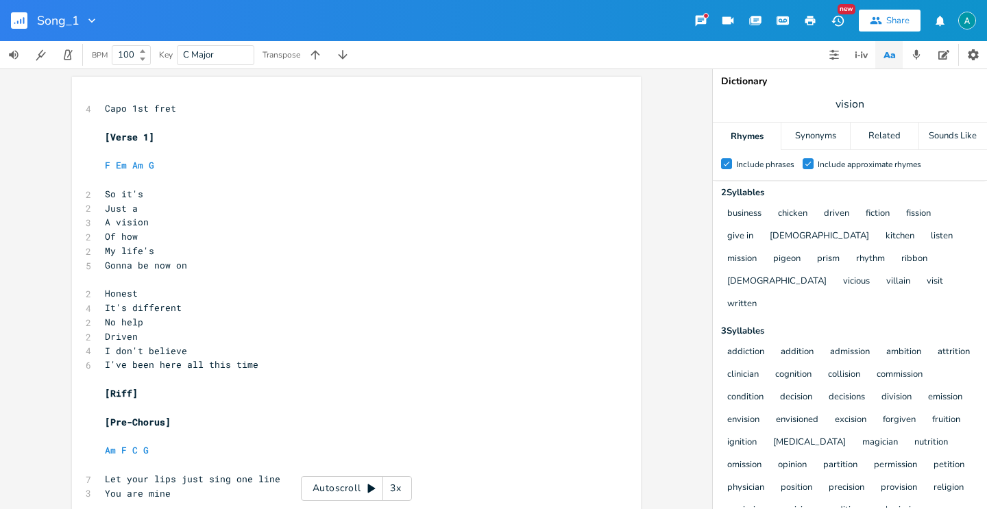
click at [15, 26] on rect "button" at bounding box center [19, 20] width 16 height 16
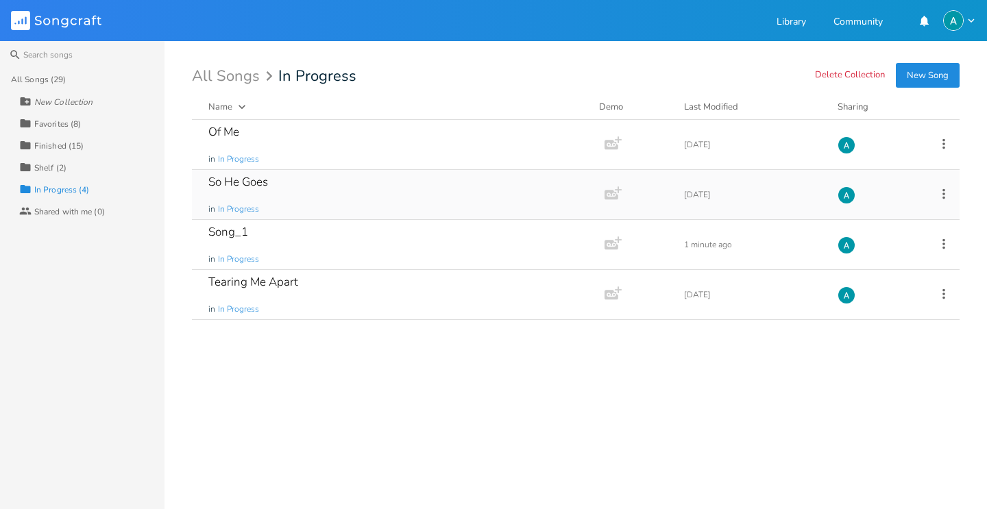
click at [947, 195] on icon at bounding box center [943, 193] width 15 height 15
click at [872, 330] on span "[PERSON_NAME]" at bounding box center [857, 332] width 37 height 10
click at [946, 243] on icon at bounding box center [943, 243] width 15 height 15
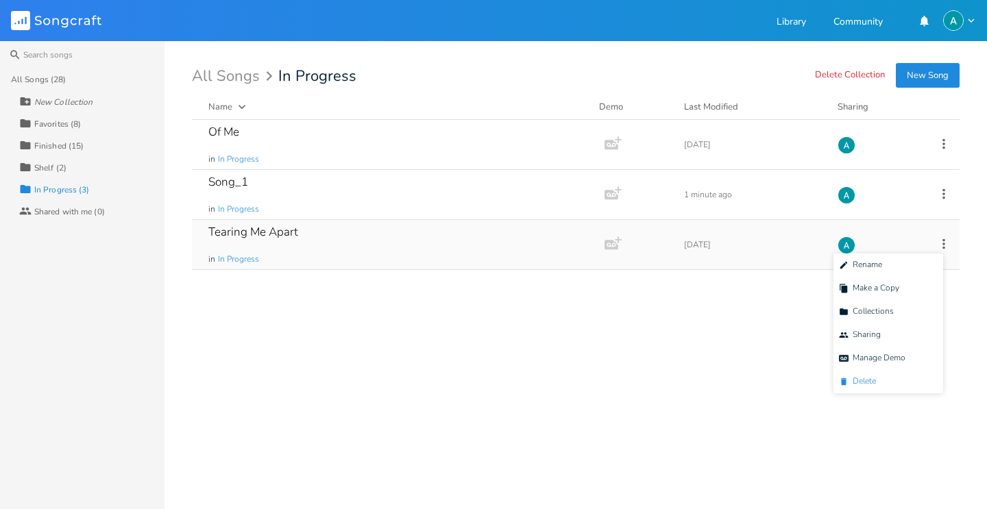
click at [874, 380] on span "[PERSON_NAME]" at bounding box center [857, 382] width 37 height 10
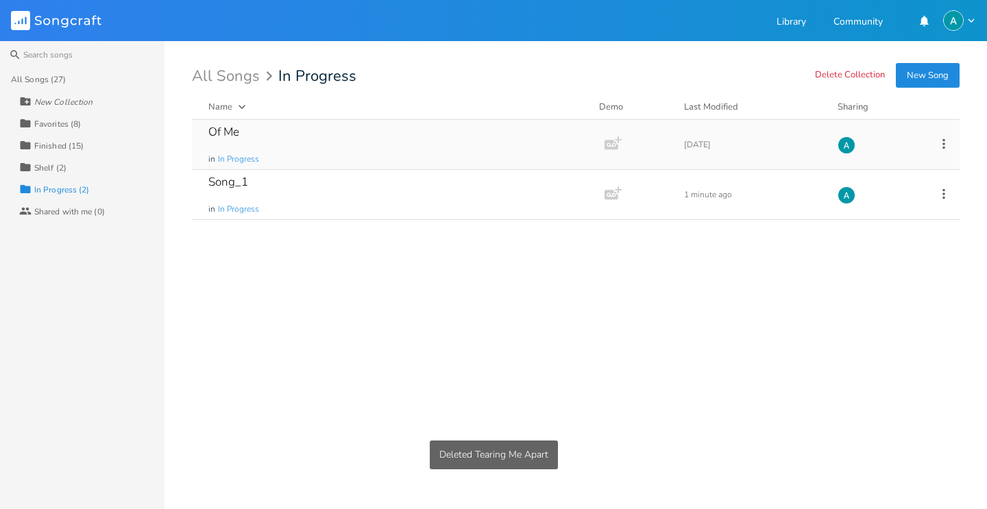
click at [292, 154] on div "Of Me in In Progress" at bounding box center [395, 144] width 374 height 49
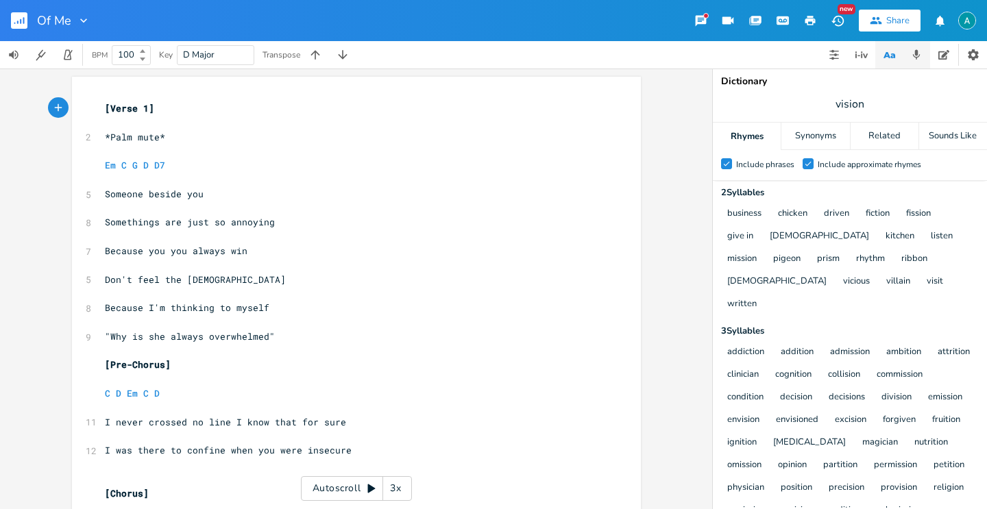
click at [924, 55] on button "button" at bounding box center [915, 54] width 27 height 27
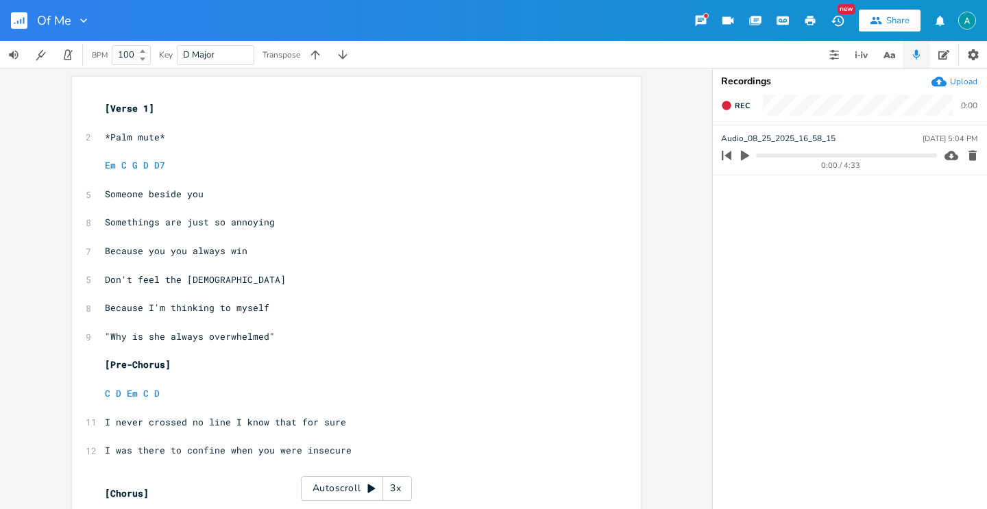
click at [753, 157] on button "button" at bounding box center [745, 156] width 18 height 22
click at [770, 151] on div "0:07 / 4:33" at bounding box center [827, 156] width 220 height 22
click at [770, 160] on div "0:07 / 4:33" at bounding box center [827, 156] width 220 height 22
click at [773, 155] on progress at bounding box center [846, 155] width 180 height 4
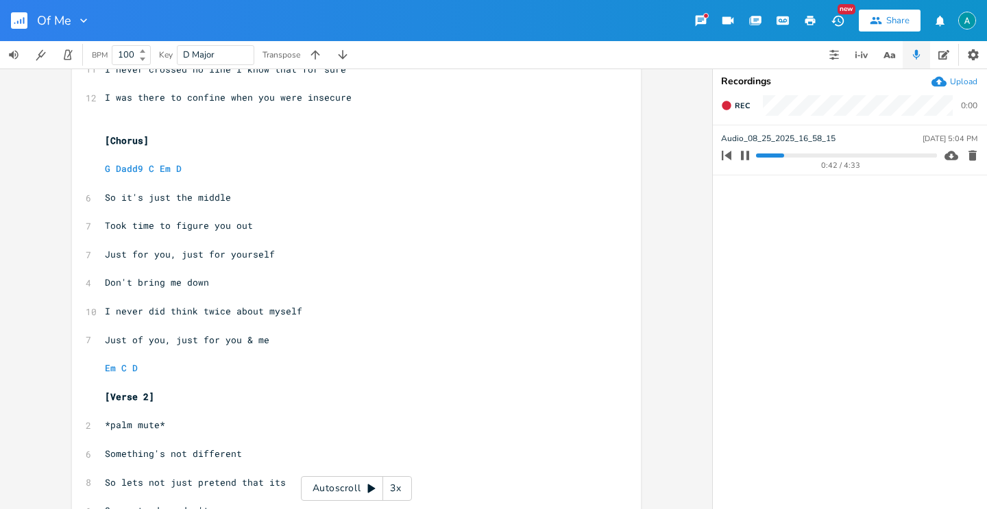
scroll to position [587, 0]
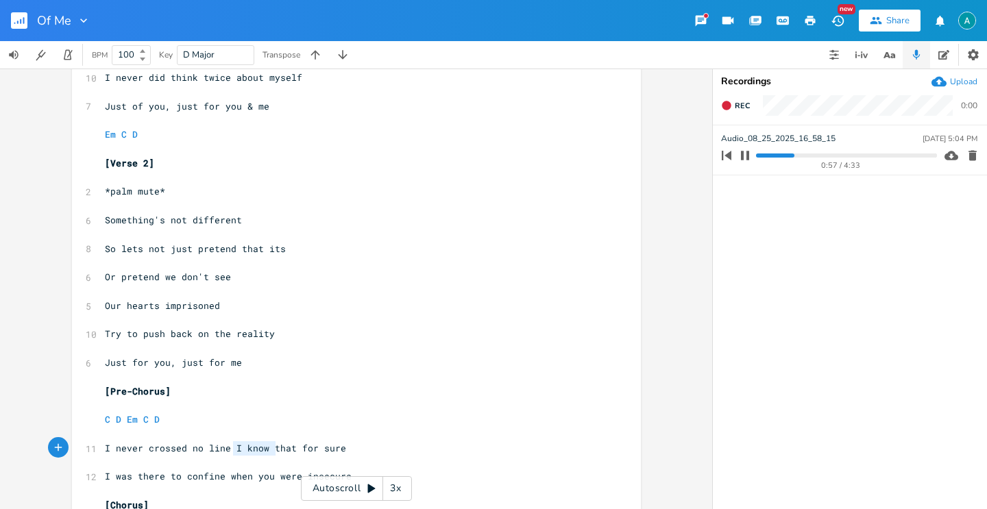
type textarea "I know that for sure"
drag, startPoint x: 226, startPoint y: 450, endPoint x: 347, endPoint y: 446, distance: 120.7
click at [347, 446] on div "I know that for sure x [Verse 1] ​ 2 *Palm mute* ​ Em C G D D7 ​ 5 Someone besi…" at bounding box center [356, 132] width 569 height 1284
click at [347, 446] on div "button" at bounding box center [351, 436] width 22 height 22
click at [460, 500] on button "Cancel" at bounding box center [457, 503] width 68 height 16
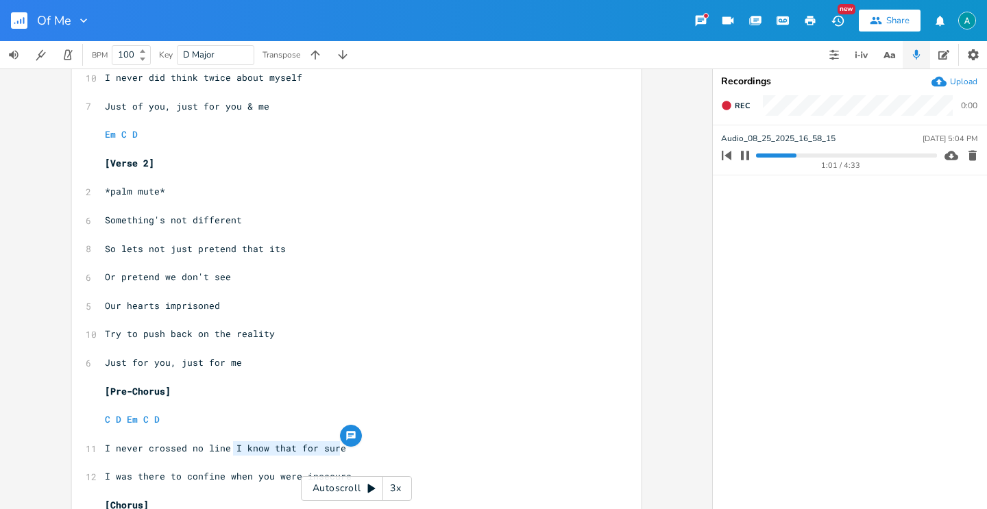
click at [254, 343] on pre "​" at bounding box center [349, 348] width 495 height 14
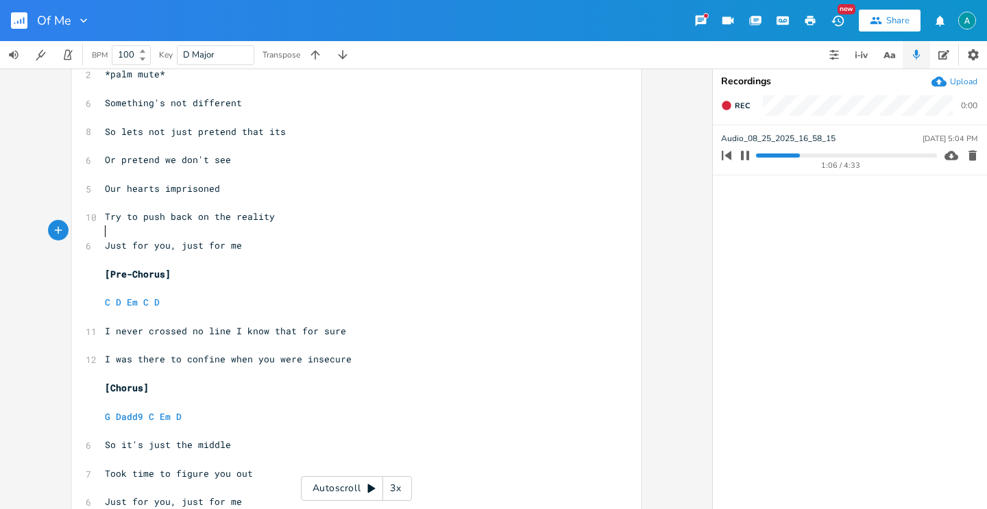
scroll to position [779, 0]
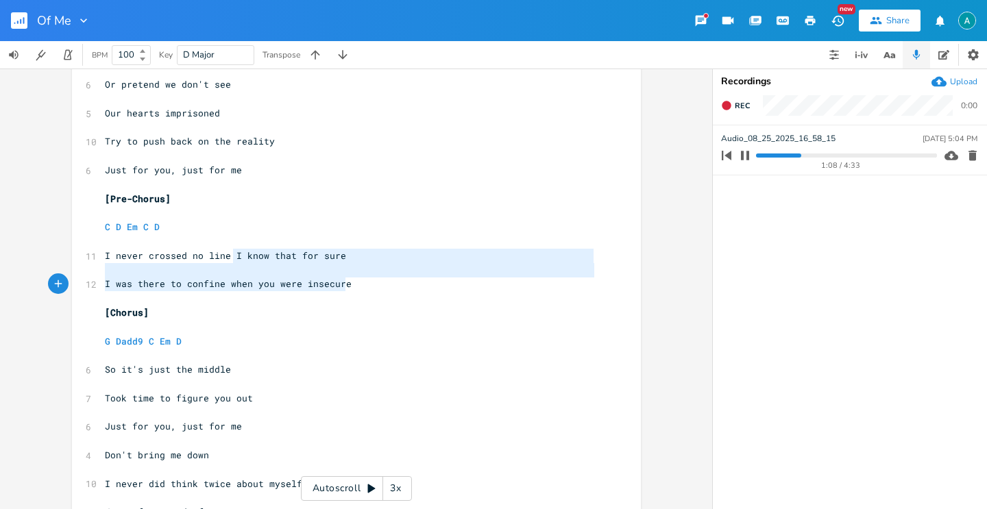
type textarea "I know that for sure I was there to confine when you were insecure"
drag, startPoint x: 230, startPoint y: 256, endPoint x: 408, endPoint y: 292, distance: 181.8
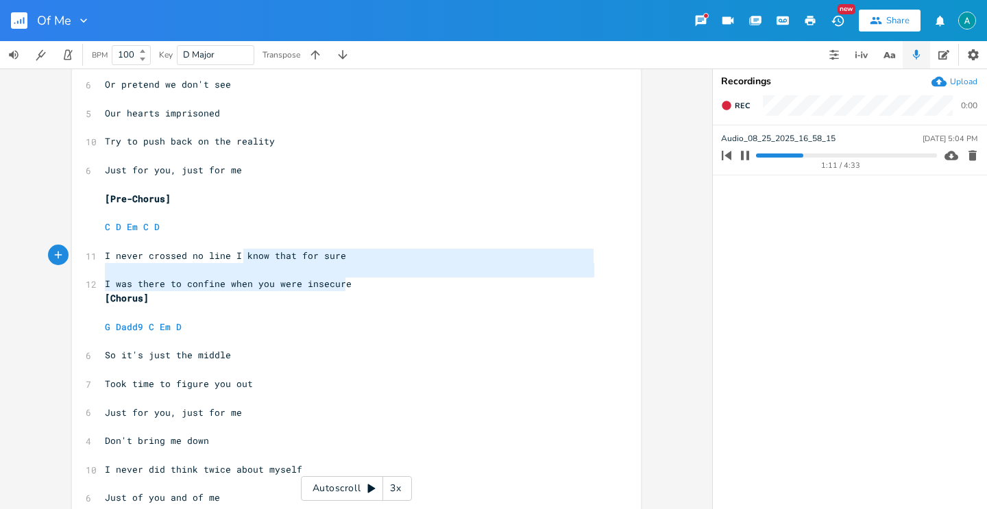
type textarea "I know that for sure I was there to confine when you were insecure"
drag, startPoint x: 349, startPoint y: 278, endPoint x: 229, endPoint y: 251, distance: 123.0
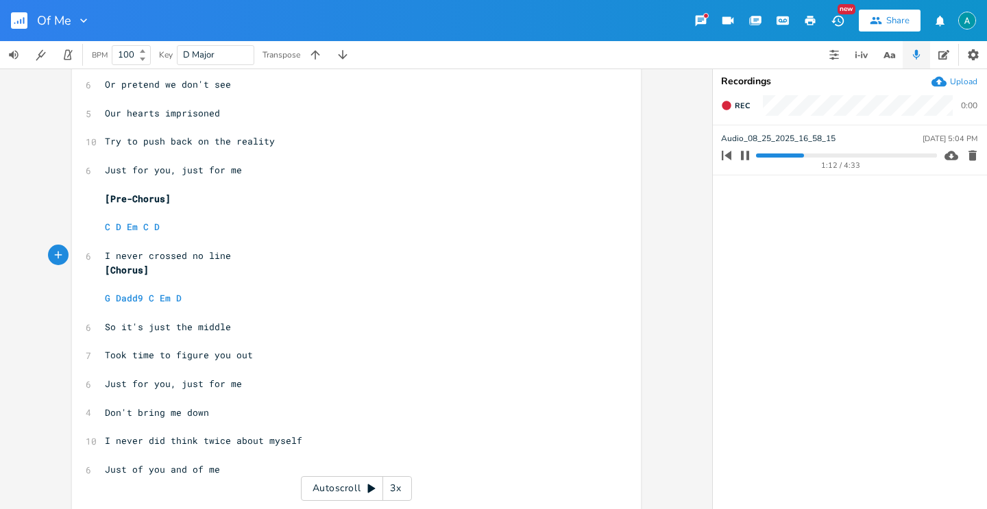
type textarea "#"
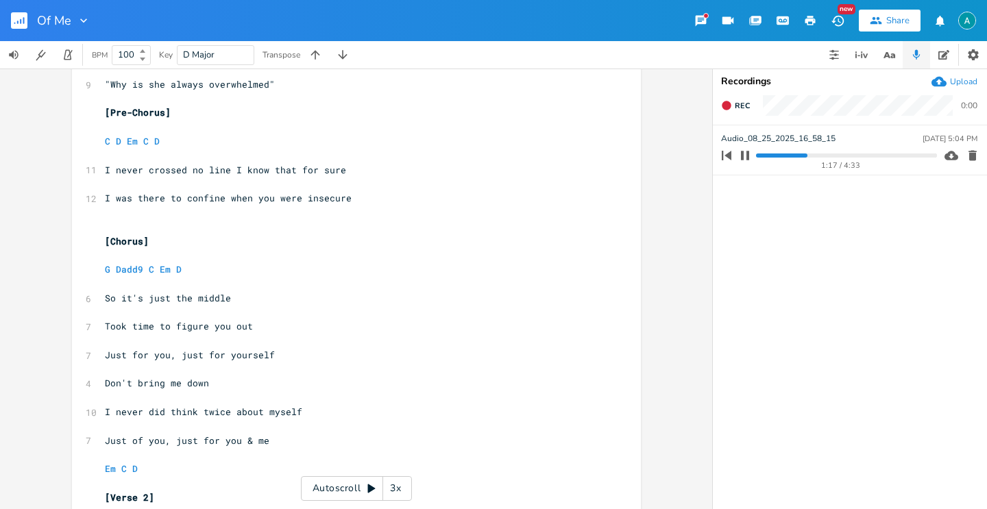
scroll to position [169, 0]
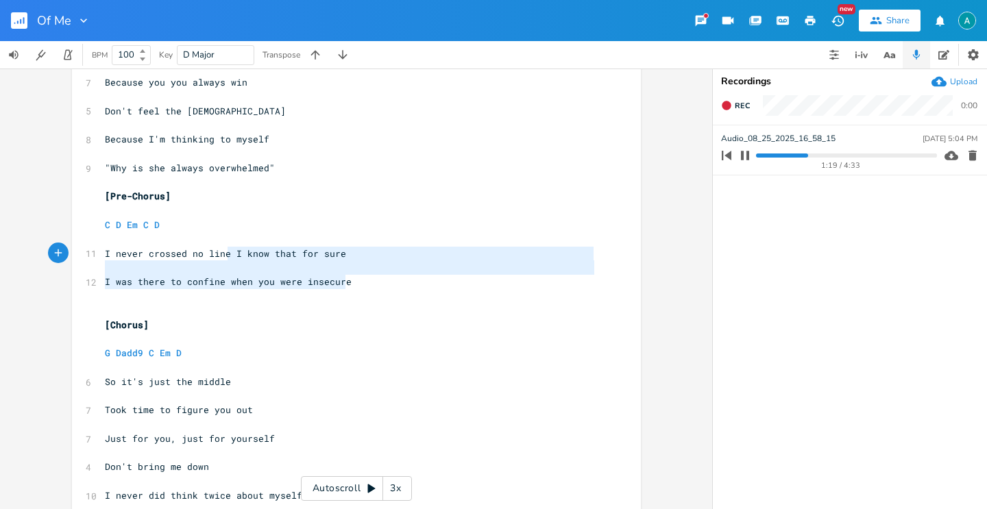
type textarea "know that for sure I was there to confine when you were insecure"
drag, startPoint x: 349, startPoint y: 284, endPoint x: 234, endPoint y: 255, distance: 119.5
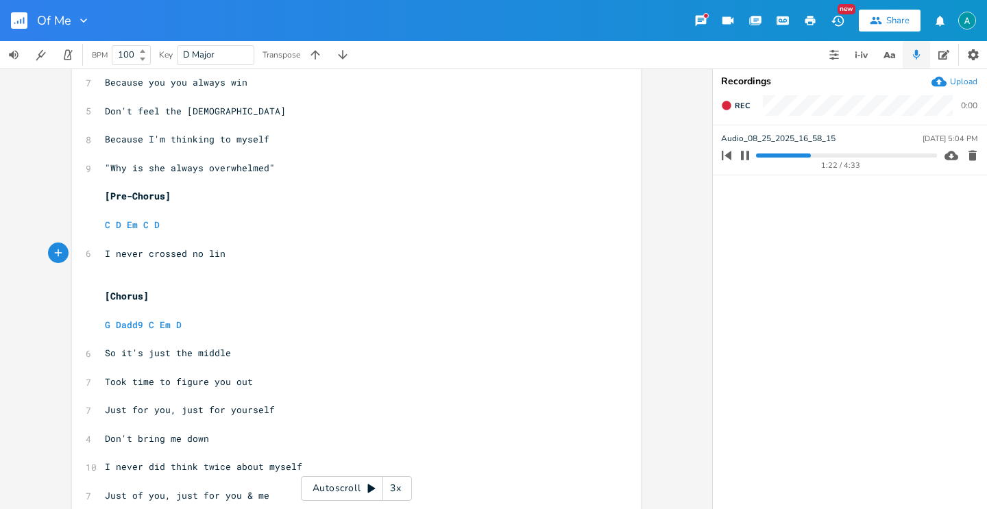
type textarea "e"
click at [349, 262] on pre "​" at bounding box center [349, 267] width 495 height 14
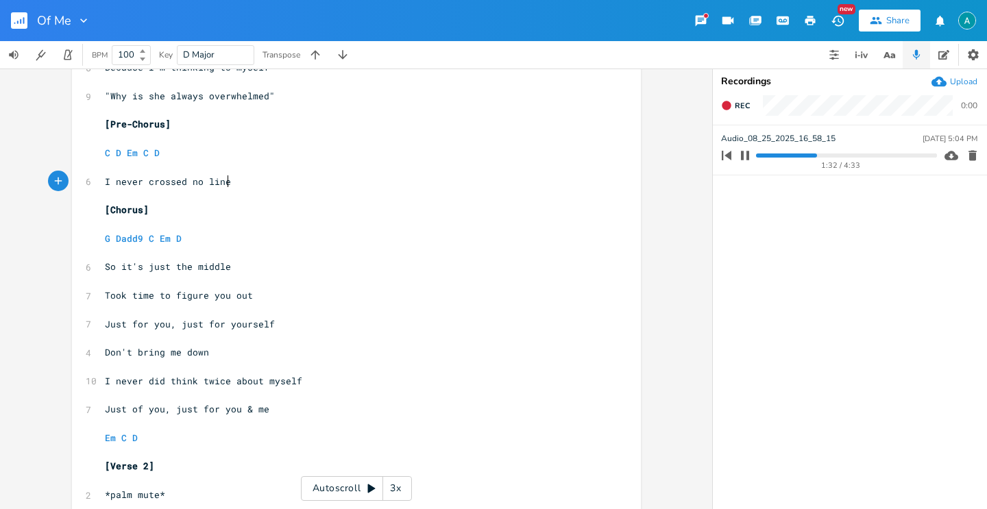
scroll to position [0, 0]
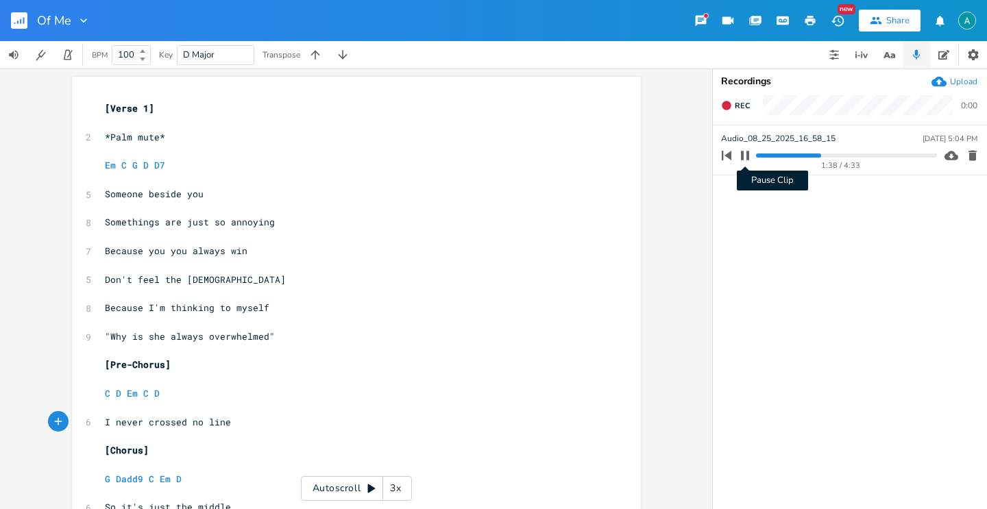
click at [746, 157] on icon "button" at bounding box center [745, 155] width 8 height 9
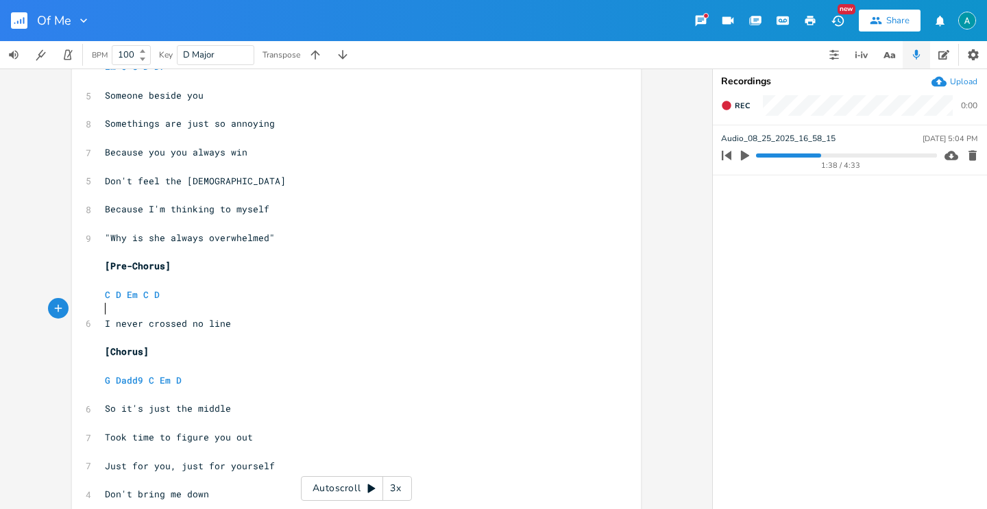
click at [295, 313] on pre "​" at bounding box center [349, 309] width 495 height 14
drag, startPoint x: 233, startPoint y: 324, endPoint x: 230, endPoint y: 317, distance: 7.4
click at [233, 324] on pre "I never crossed no line" at bounding box center [349, 324] width 495 height 14
type textarea ", always showed"
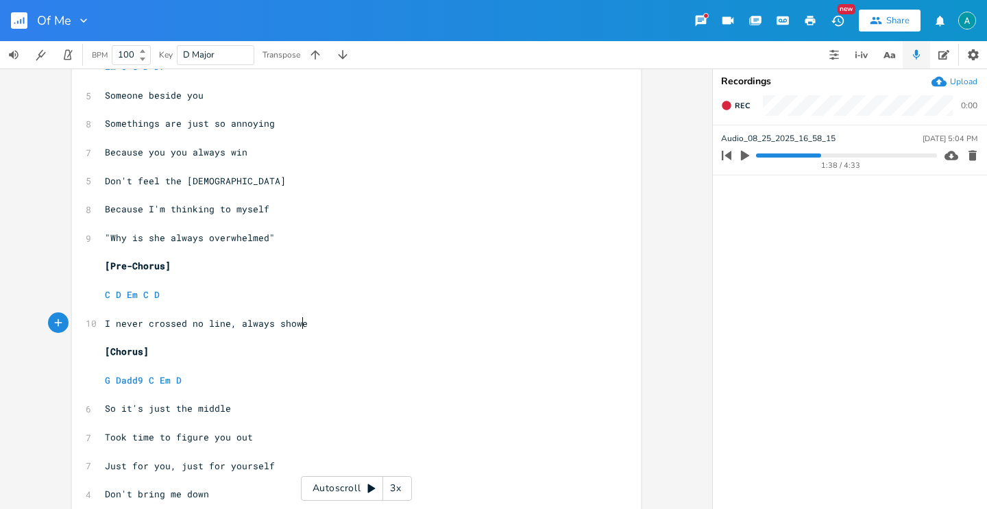
scroll to position [0, 66]
type textarea "this is one"
type textarea "n time"
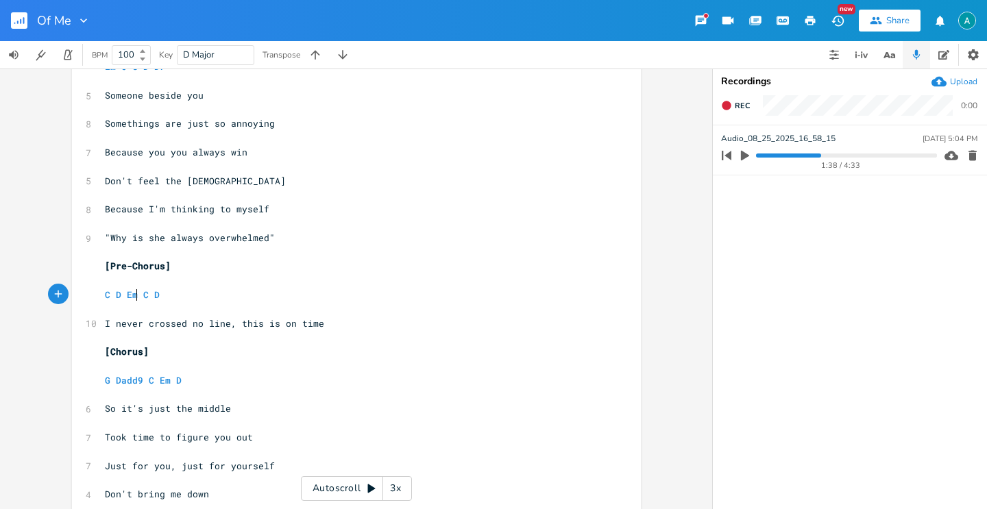
click at [135, 293] on span "C D Em C D" at bounding box center [132, 294] width 55 height 12
type textarea "C D"
drag, startPoint x: 166, startPoint y: 294, endPoint x: 140, endPoint y: 293, distance: 26.0
click at [140, 293] on pre "C D Em C D" at bounding box center [349, 295] width 495 height 14
type textarea "C D Em d"
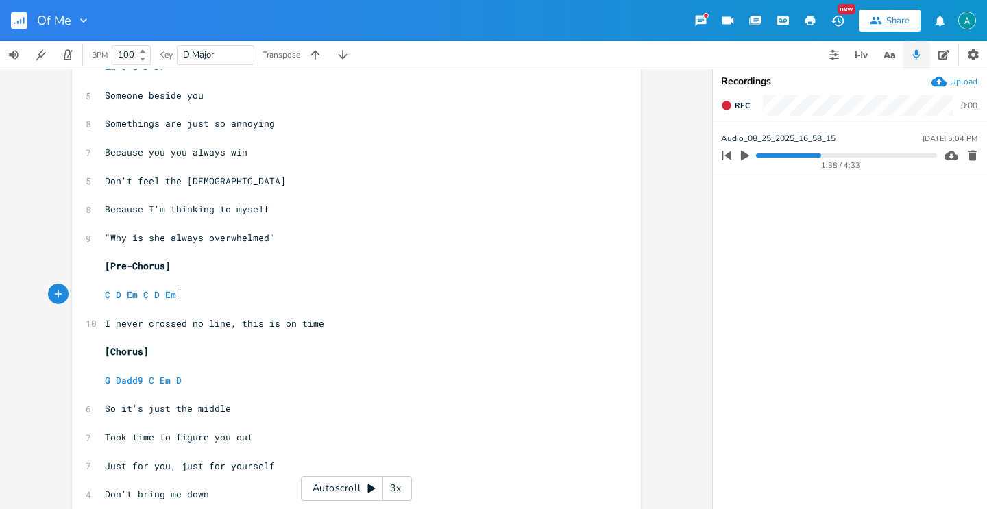
scroll to position [0, 38]
type textarea "D"
click at [375, 362] on pre "​" at bounding box center [349, 366] width 495 height 14
type textarea "Em D"
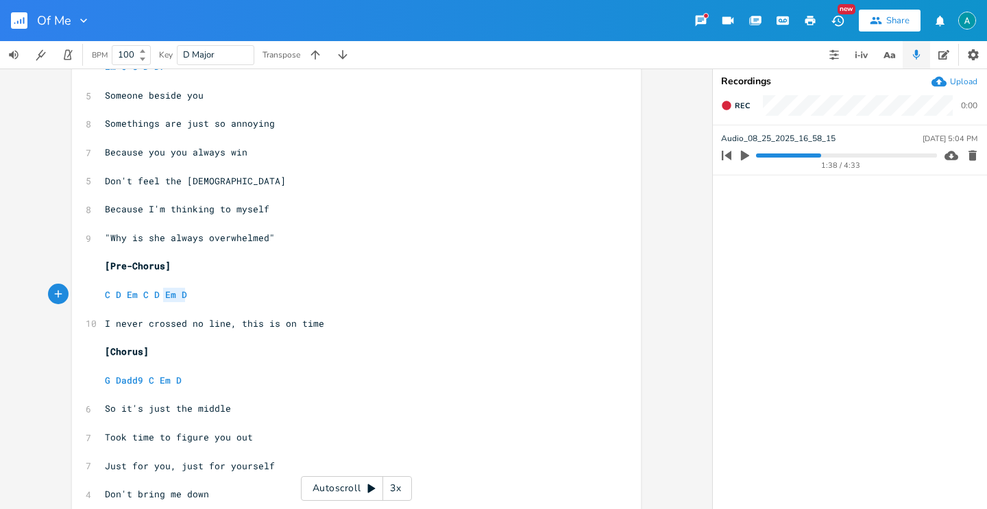
drag, startPoint x: 336, startPoint y: 323, endPoint x: 341, endPoint y: 300, distance: 23.8
click at [338, 321] on pre "I never crossed no line, this is on time" at bounding box center [349, 324] width 495 height 14
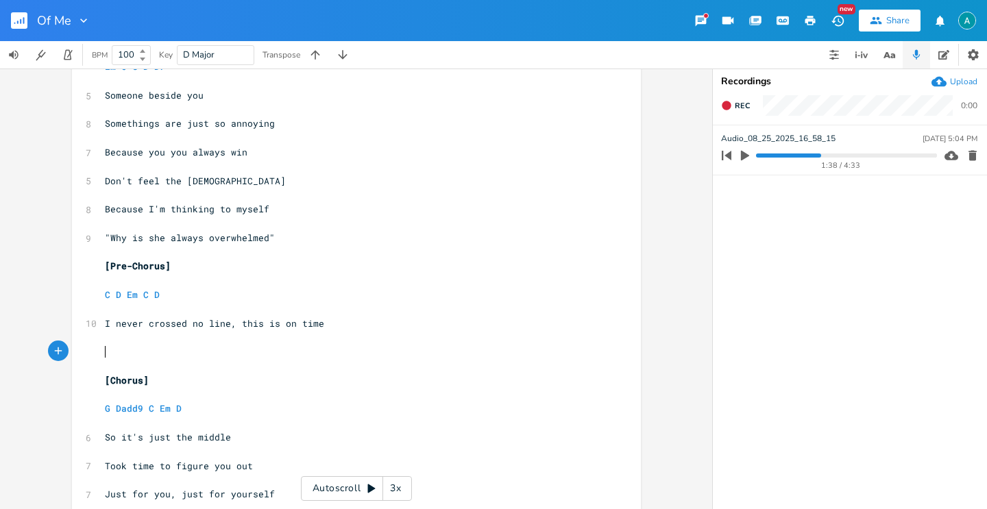
type textarea "Y"
type textarea "Wnat"
type textarea "ant ypu"
type textarea "ou to believe"
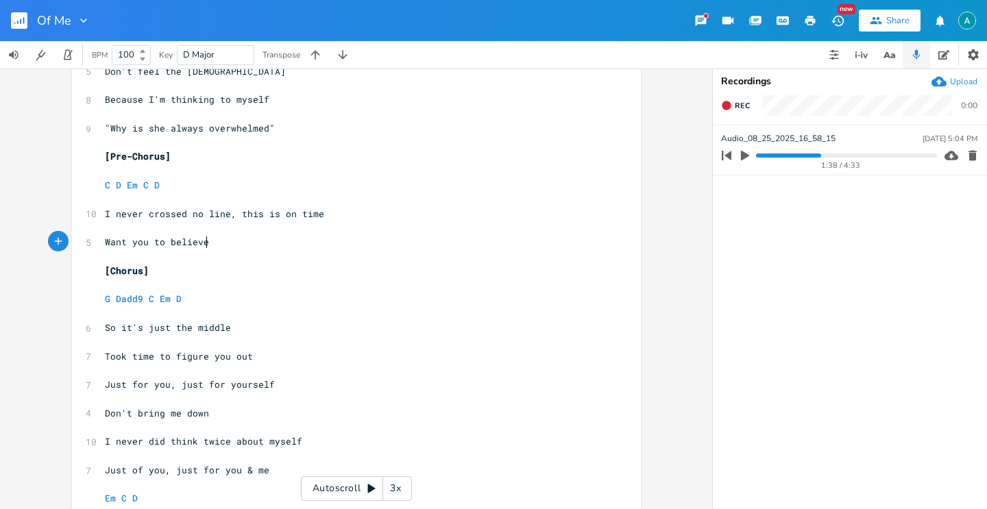
scroll to position [264, 0]
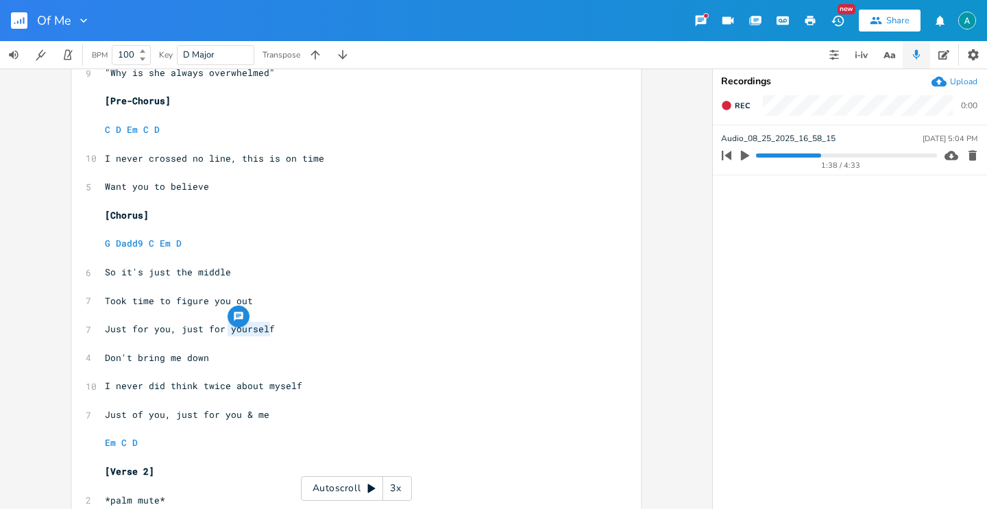
drag, startPoint x: 223, startPoint y: 325, endPoint x: 366, endPoint y: 332, distance: 142.7
click at [366, 332] on pre "Just for you, just for yourself" at bounding box center [349, 329] width 495 height 14
type textarea "me"
drag, startPoint x: 175, startPoint y: 414, endPoint x: 102, endPoint y: 415, distance: 72.6
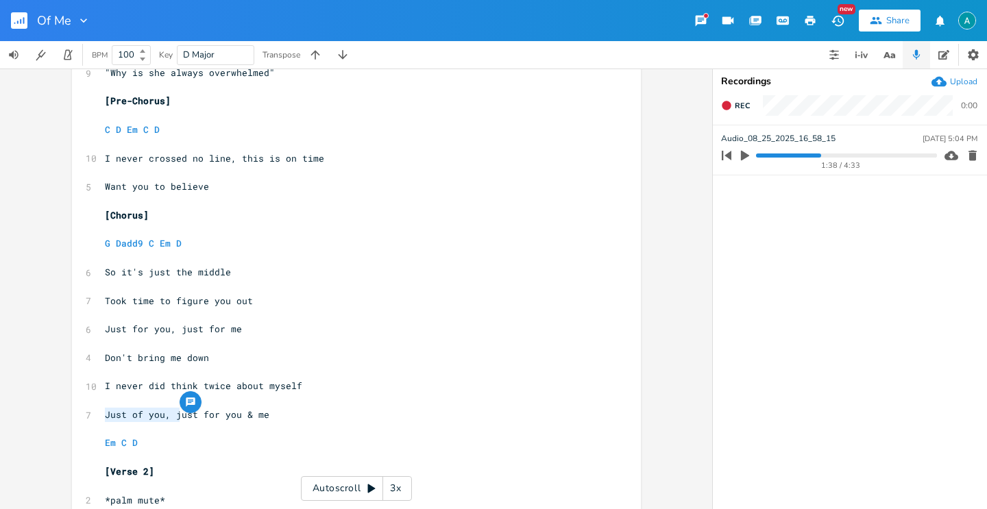
click at [105, 415] on span "Just of you, just for you & me" at bounding box center [187, 414] width 164 height 12
type textarea "Just of you, j"
click at [105, 415] on span "Just of you, just for you & me" at bounding box center [187, 414] width 164 height 12
type textarea "J"
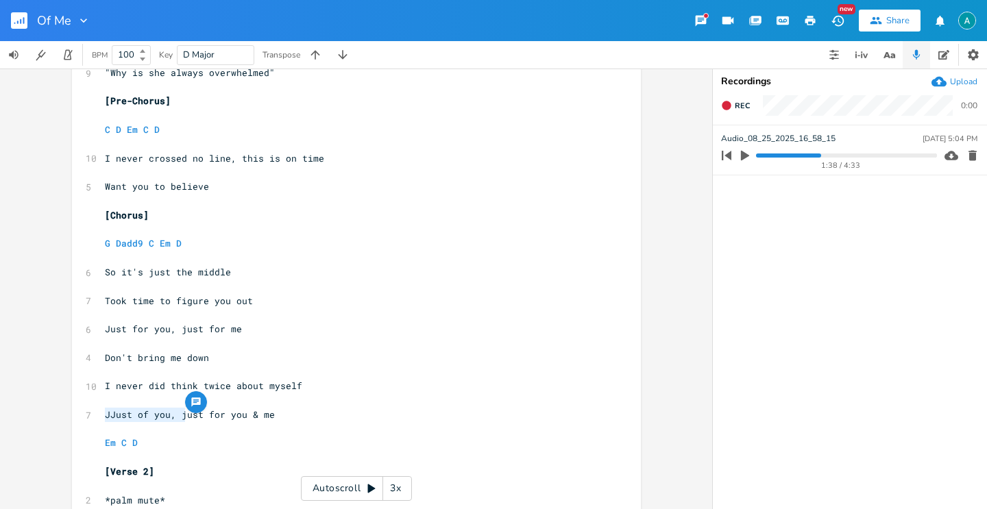
drag, startPoint x: 181, startPoint y: 411, endPoint x: 102, endPoint y: 410, distance: 78.8
click at [105, 410] on span "JJust of you, just for you & me" at bounding box center [190, 414] width 170 height 12
type textarea "J"
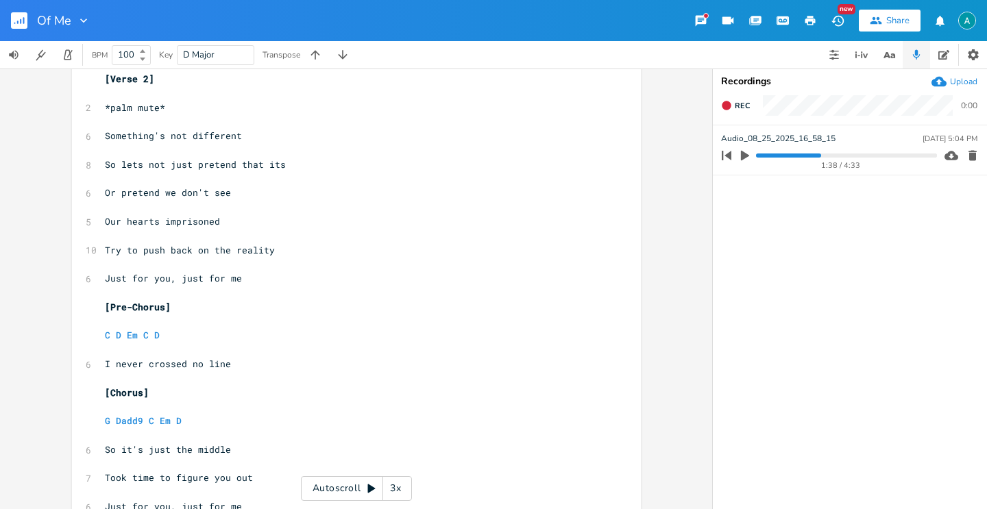
scroll to position [242, 0]
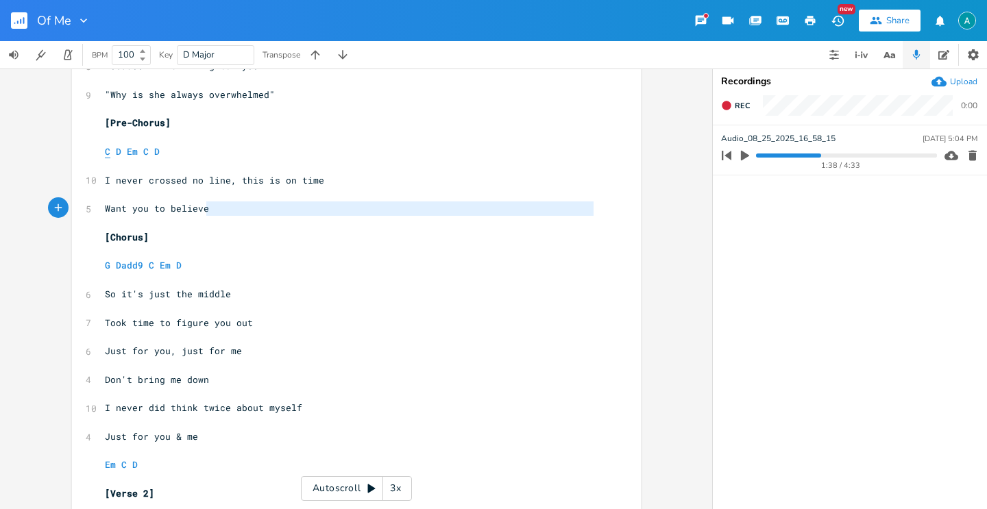
type textarea "C D Em C D I never crossed no line, this is on time Want you to believe"
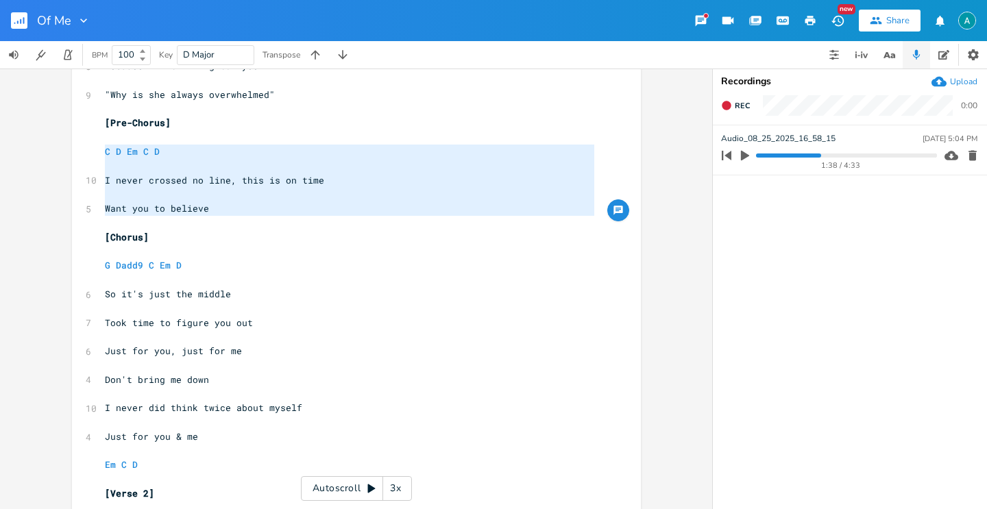
drag, startPoint x: 223, startPoint y: 220, endPoint x: 82, endPoint y: 152, distance: 156.0
click at [82, 152] on div "C D Em C D I never crossed no line, this is on time Want you to believe x [Vers…" at bounding box center [356, 455] width 569 height 1241
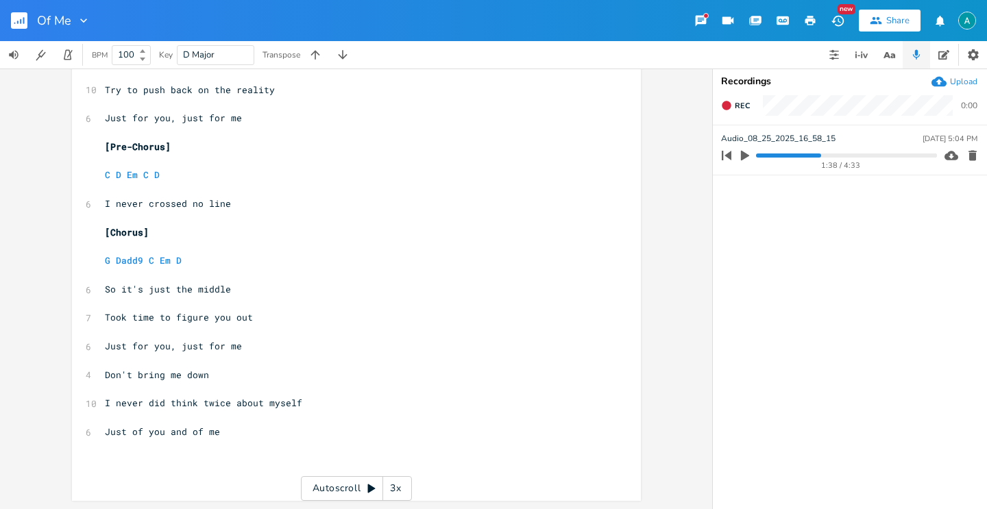
scroll to position [785, 0]
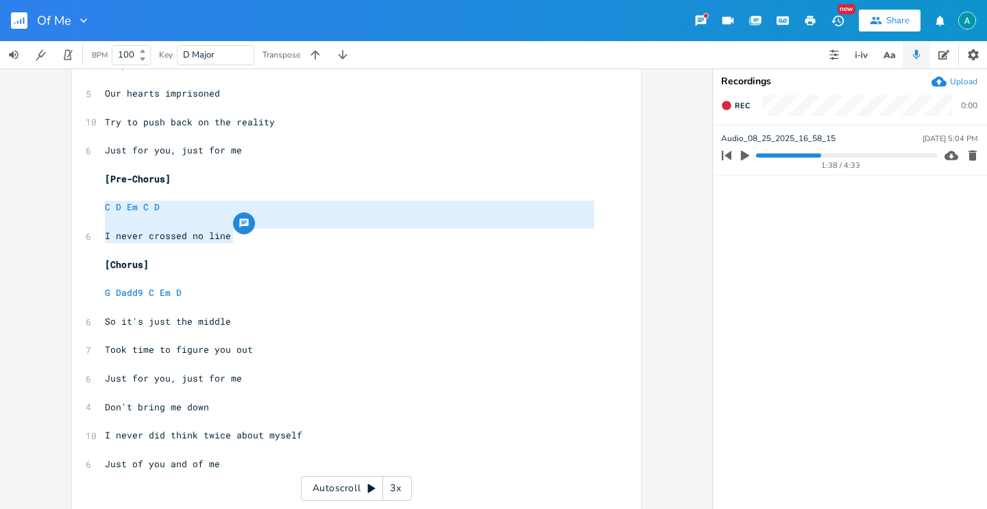
drag, startPoint x: 236, startPoint y: 243, endPoint x: 91, endPoint y: 212, distance: 147.8
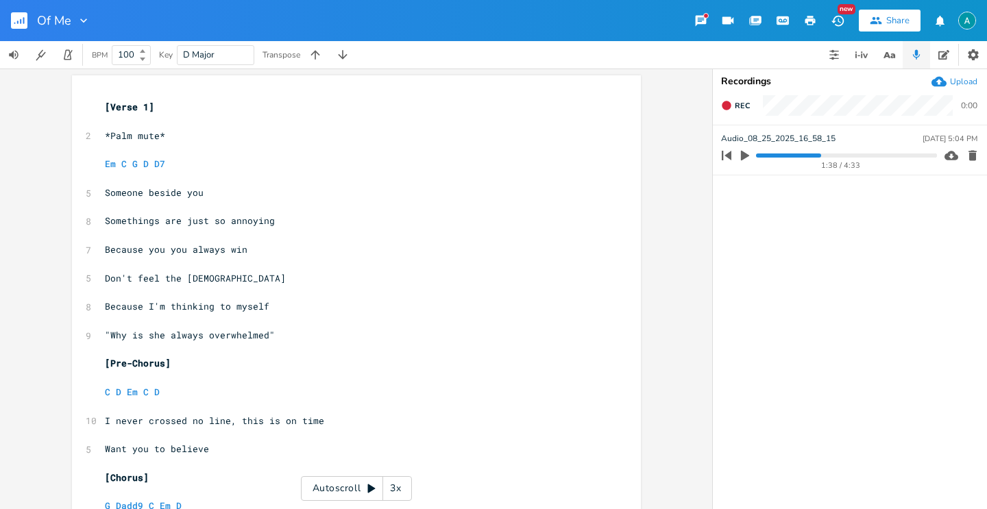
scroll to position [0, 0]
type textarea "C D Em C D I never crossed no line"
click at [16, 14] on rect "button" at bounding box center [19, 20] width 16 height 16
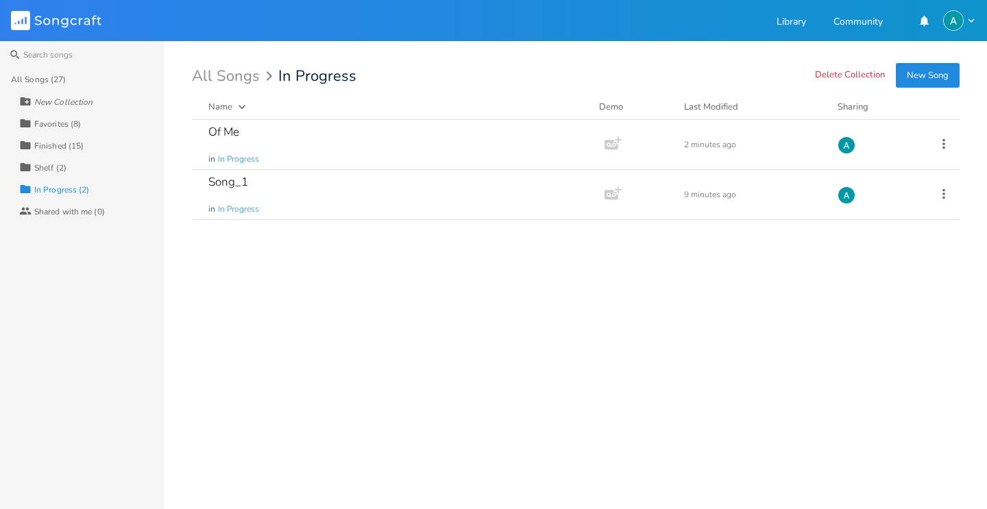
click at [72, 152] on div "Collection Finished (15)" at bounding box center [91, 145] width 145 height 22
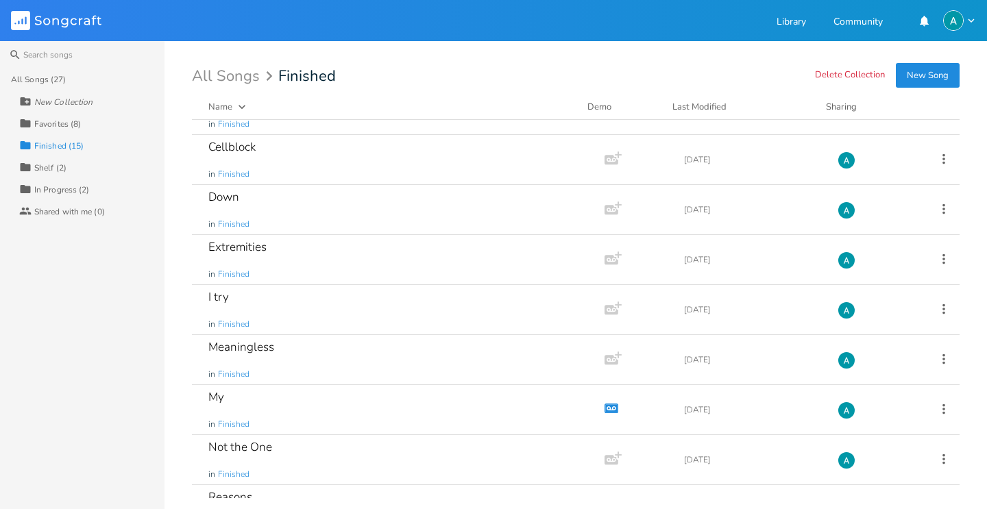
scroll to position [175, 0]
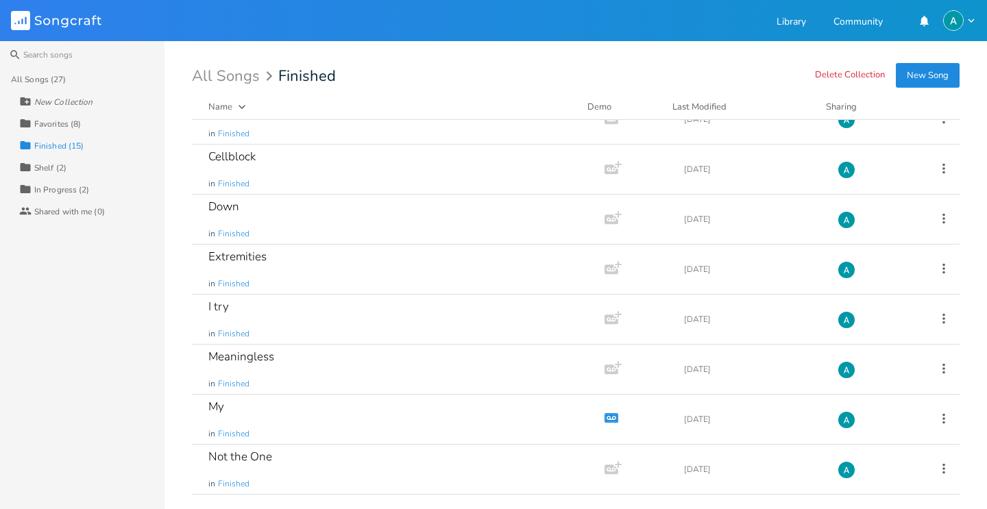
click at [99, 131] on div "Collection Favorites (8)" at bounding box center [91, 123] width 145 height 22
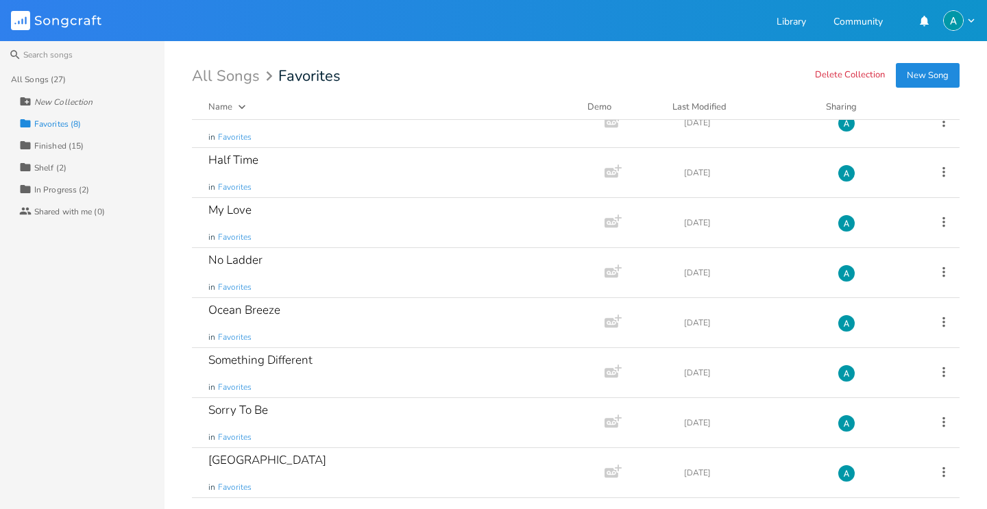
click at [99, 131] on div "Collection Favorites (8)" at bounding box center [91, 123] width 145 height 22
